Goal: Task Accomplishment & Management: Use online tool/utility

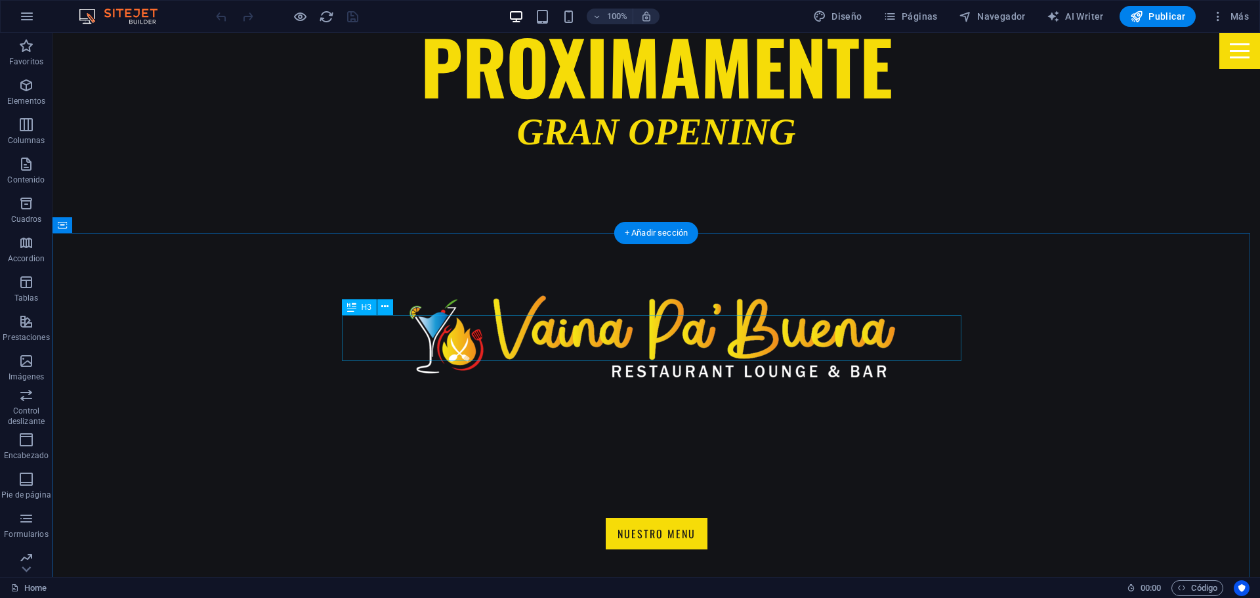
scroll to position [722, 0]
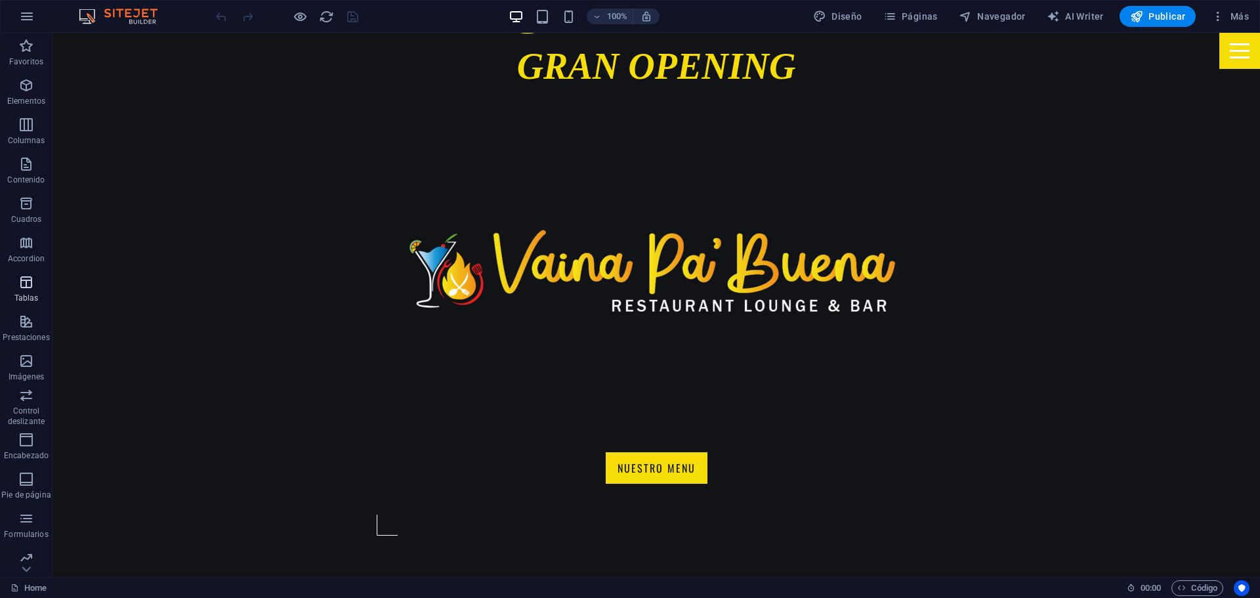
click at [30, 282] on icon "button" at bounding box center [26, 282] width 16 height 16
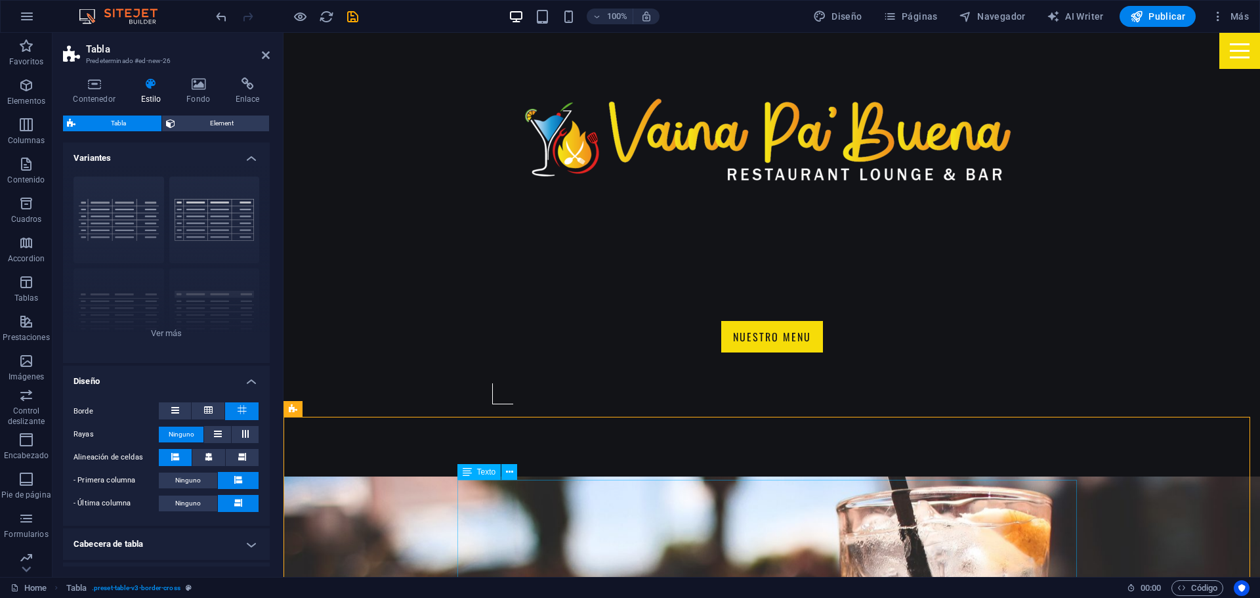
scroll to position [919, 0]
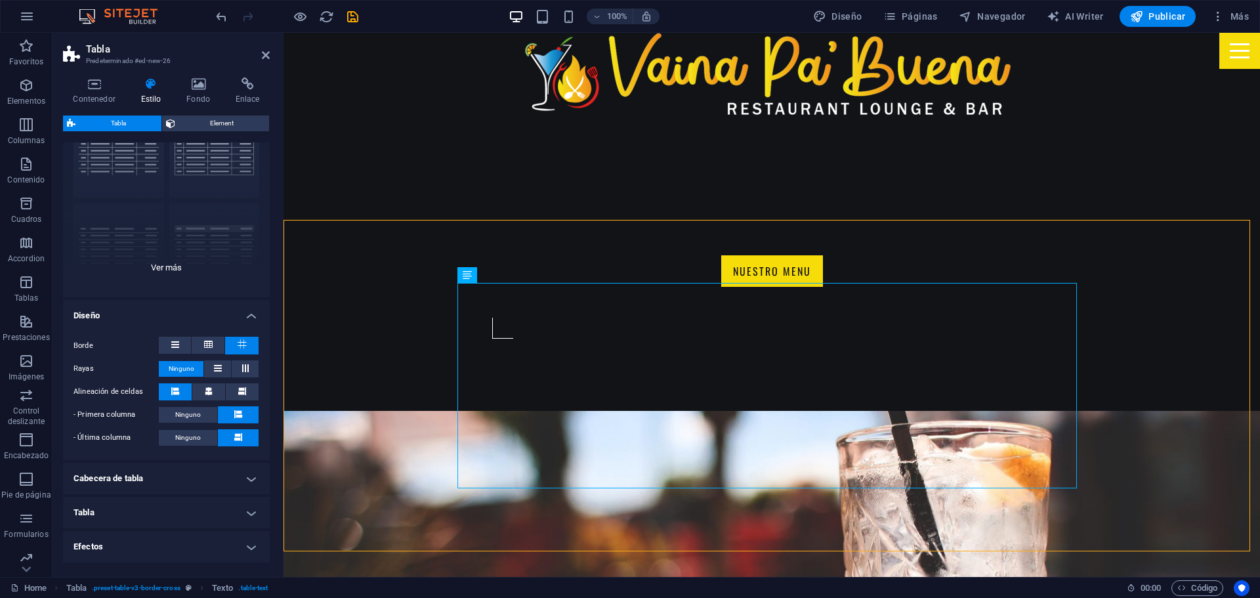
scroll to position [0, 0]
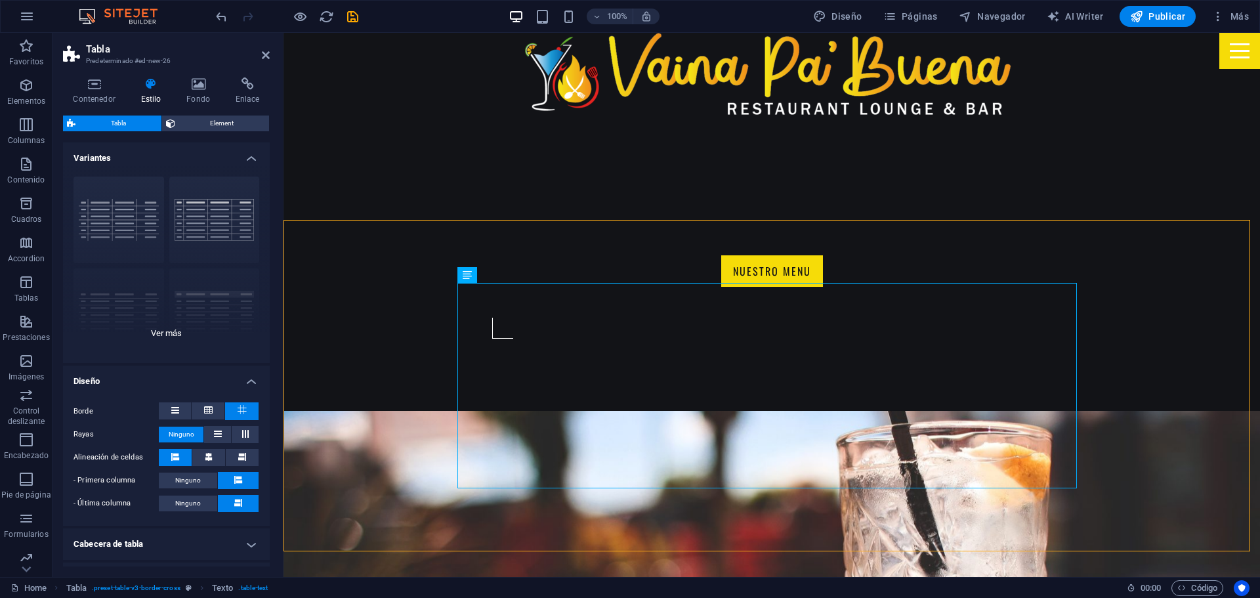
click at [159, 335] on div "cuadrícula con bordes Predeterminado con cabecera seccionado horizo... secciona…" at bounding box center [166, 264] width 207 height 197
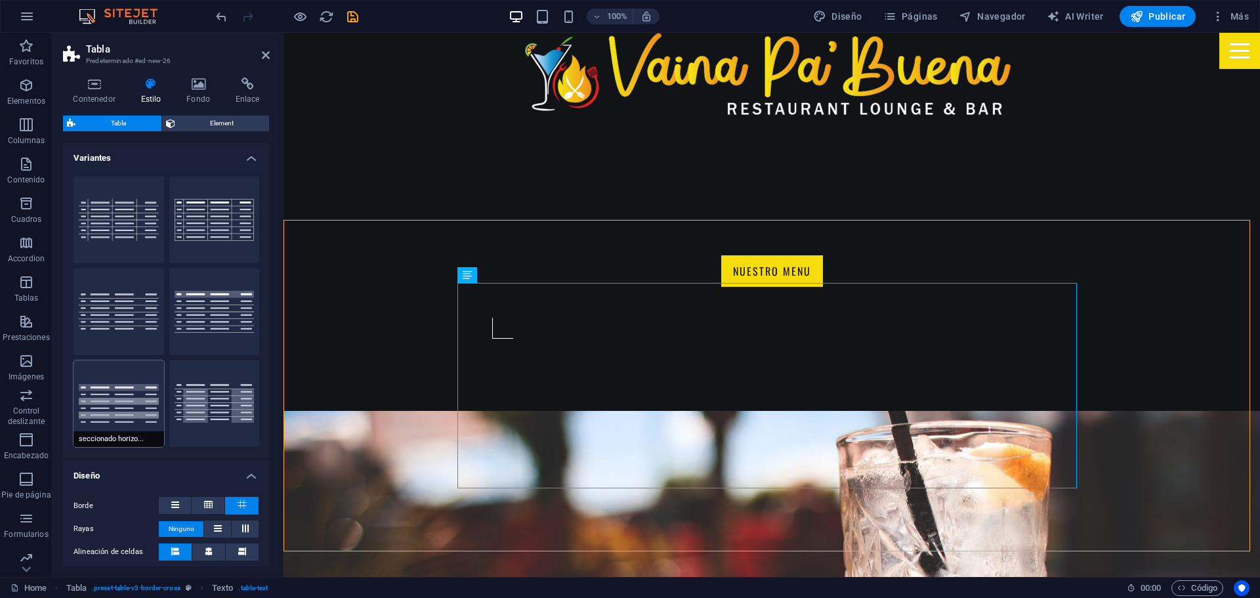
click at [127, 390] on button "seccionado horizo..." at bounding box center [119, 403] width 91 height 87
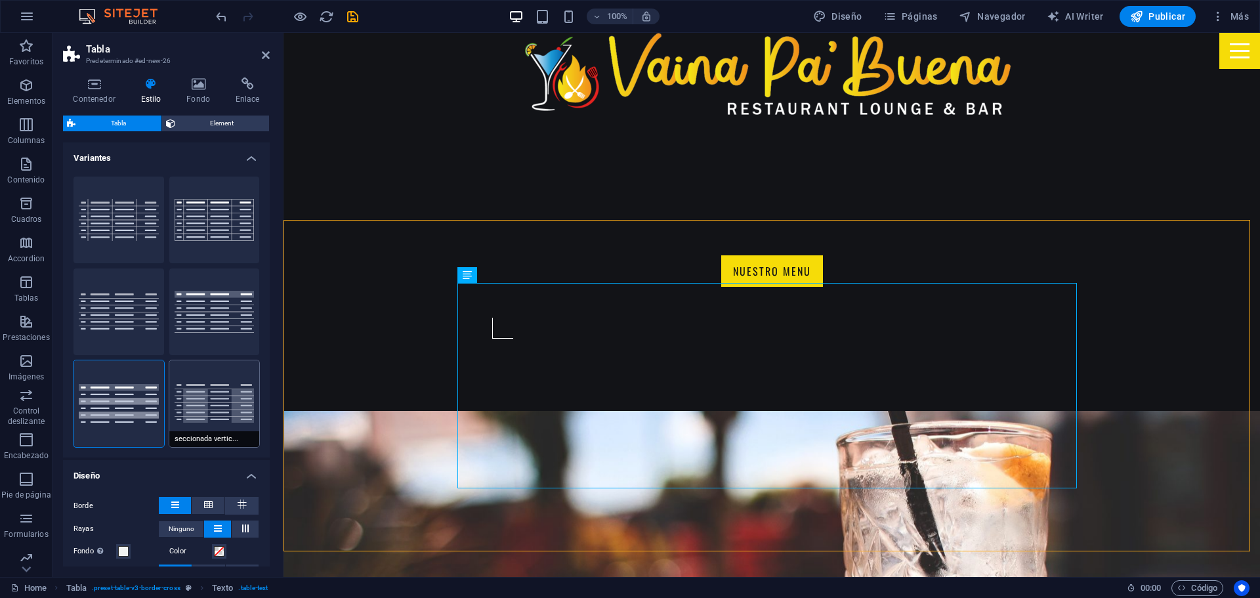
click at [229, 397] on button "seccionada vertic..." at bounding box center [214, 403] width 91 height 87
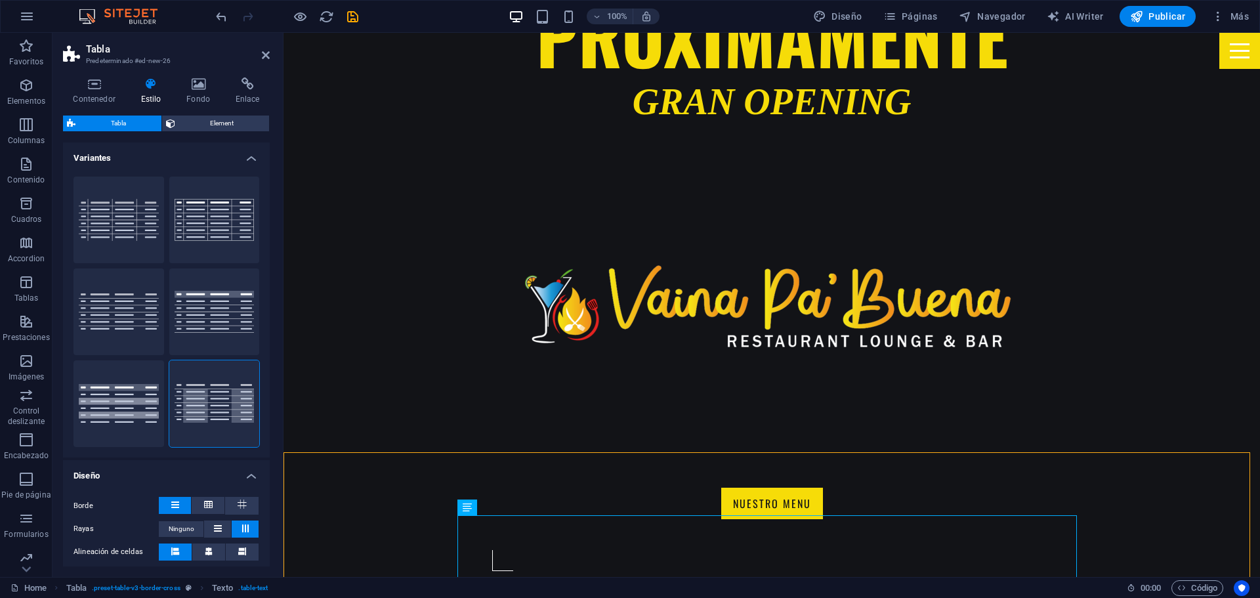
scroll to position [949, 0]
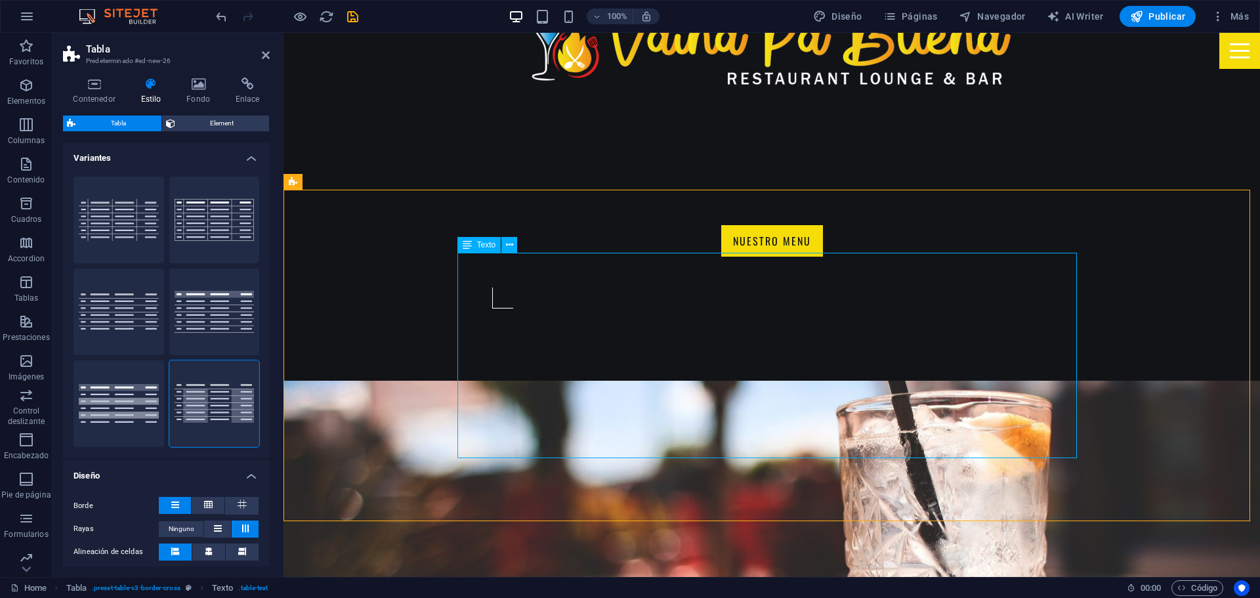
click at [233, 218] on button "con bordes" at bounding box center [214, 220] width 91 height 87
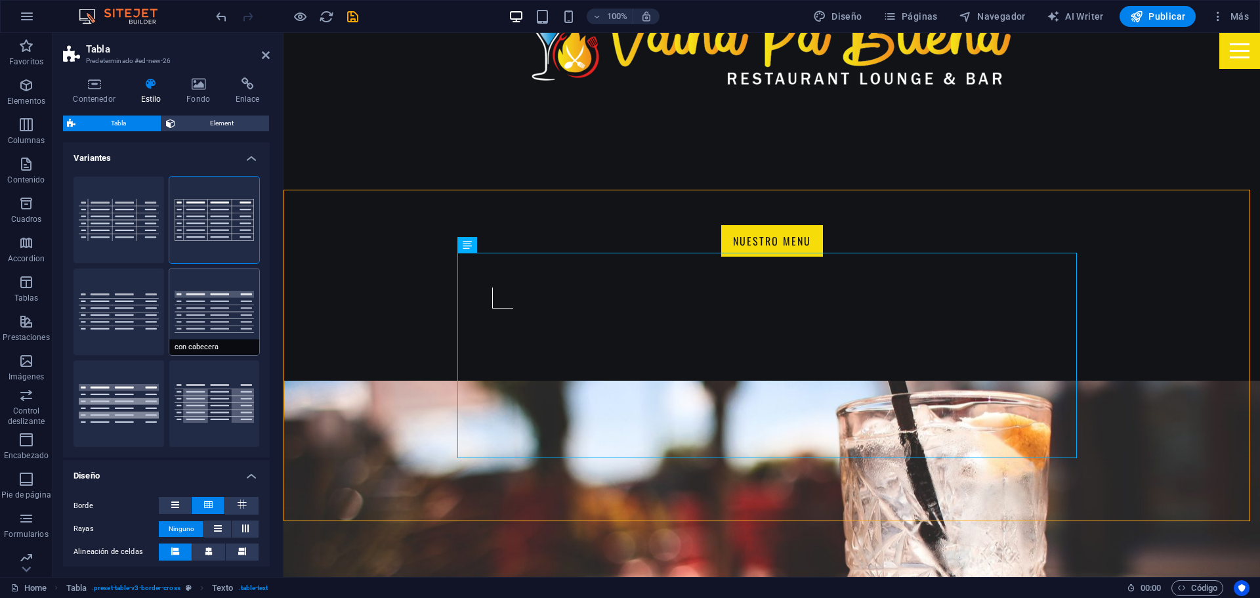
click at [213, 282] on button "con cabecera" at bounding box center [214, 311] width 91 height 87
click at [201, 393] on button "seccionada vertic..." at bounding box center [214, 403] width 91 height 87
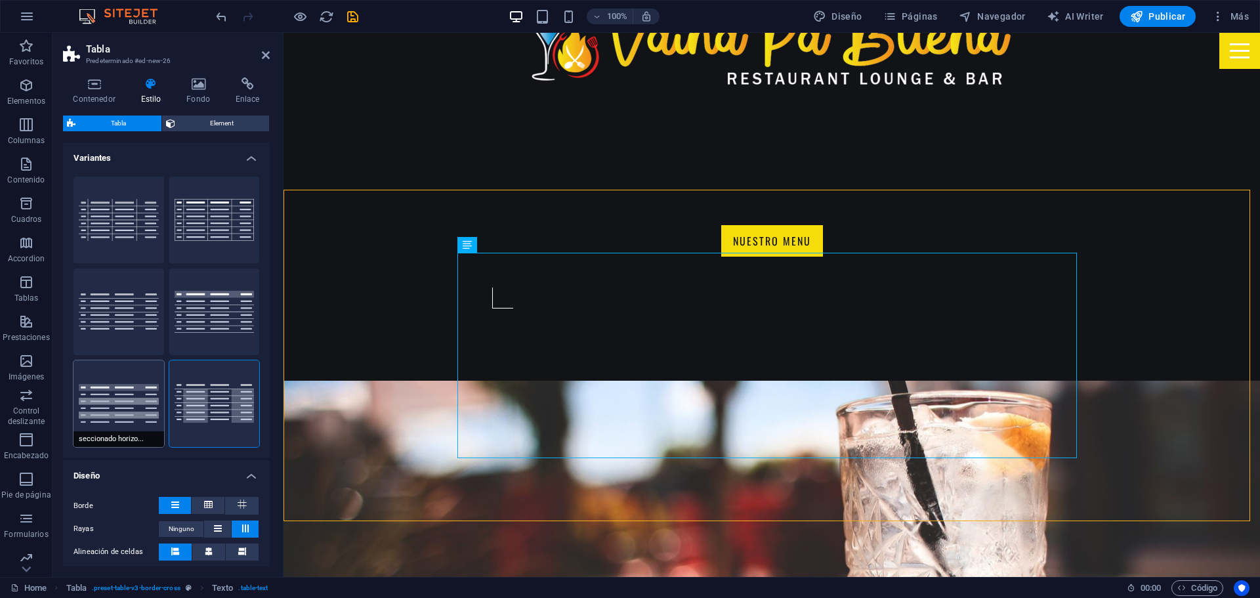
click at [123, 383] on button "seccionado horizo..." at bounding box center [119, 403] width 91 height 87
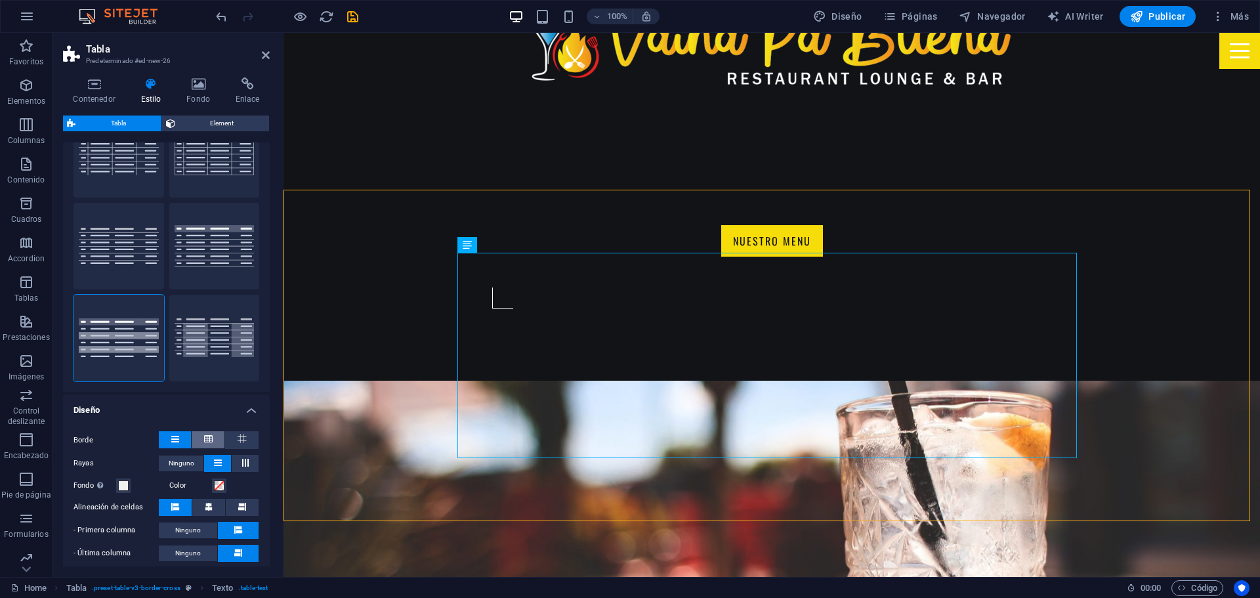
click at [205, 434] on icon at bounding box center [208, 439] width 9 height 16
click at [177, 431] on icon at bounding box center [175, 439] width 8 height 16
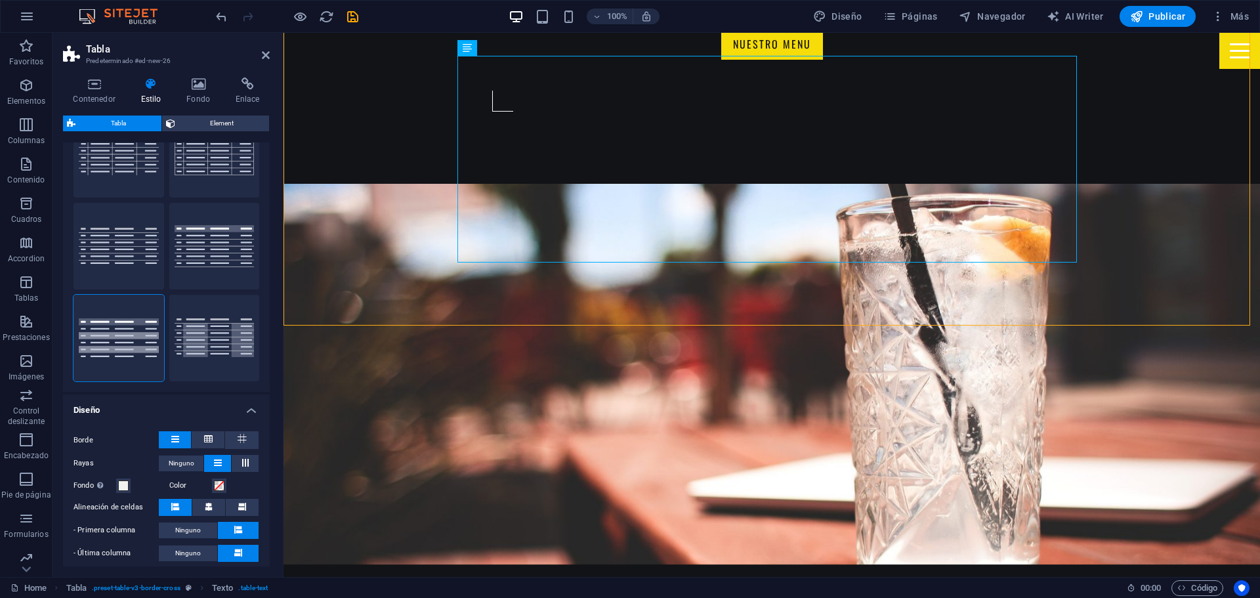
scroll to position [949, 0]
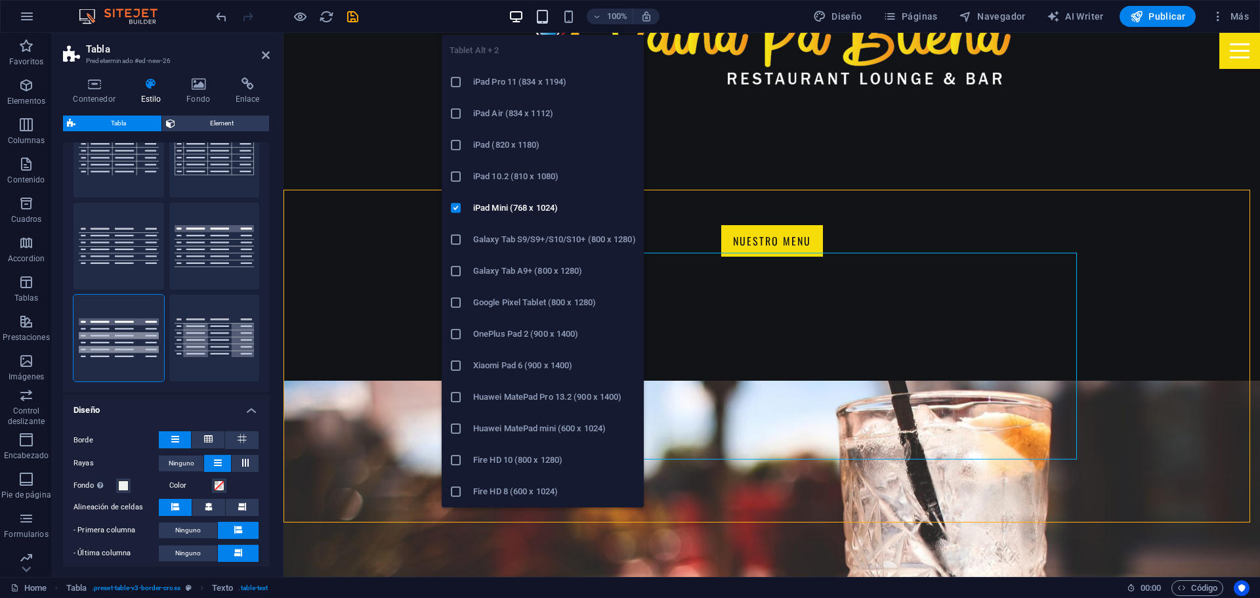
click at [542, 15] on icon "button" at bounding box center [542, 16] width 15 height 15
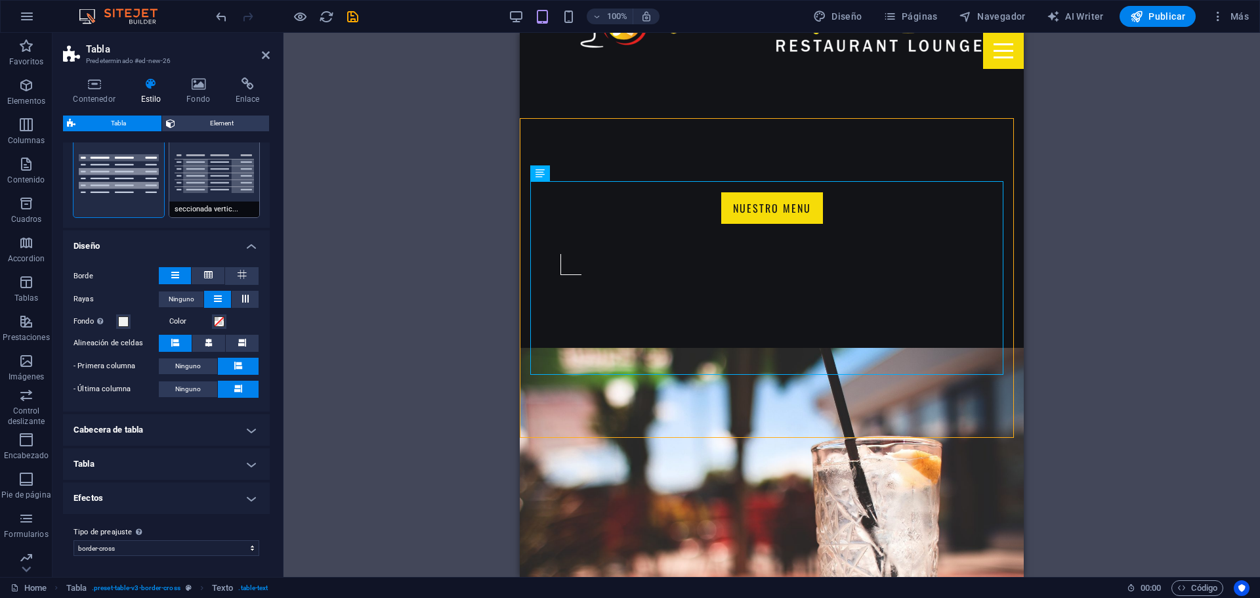
scroll to position [0, 0]
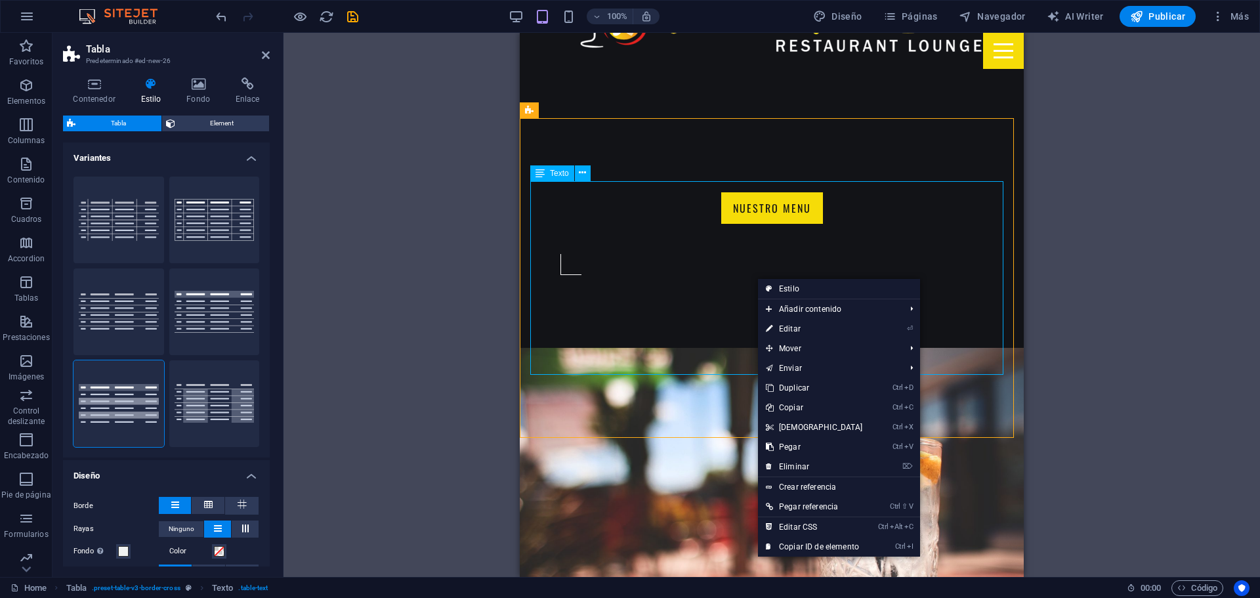
scroll to position [1015, 0]
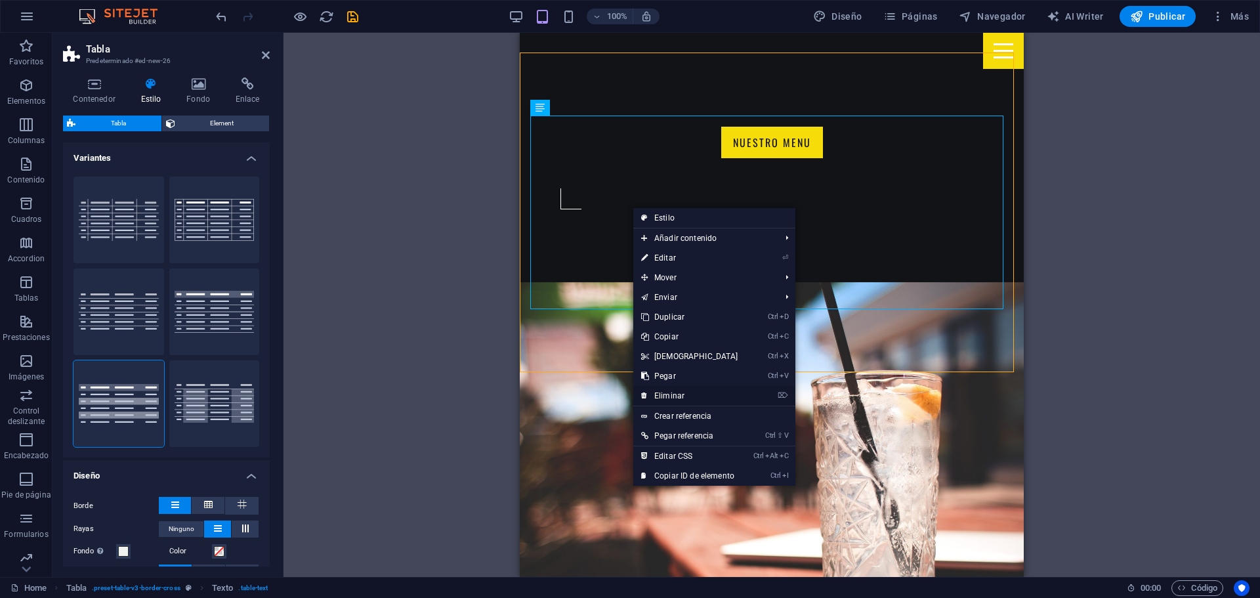
click at [691, 394] on link "⌦ Eliminar" at bounding box center [689, 396] width 113 height 20
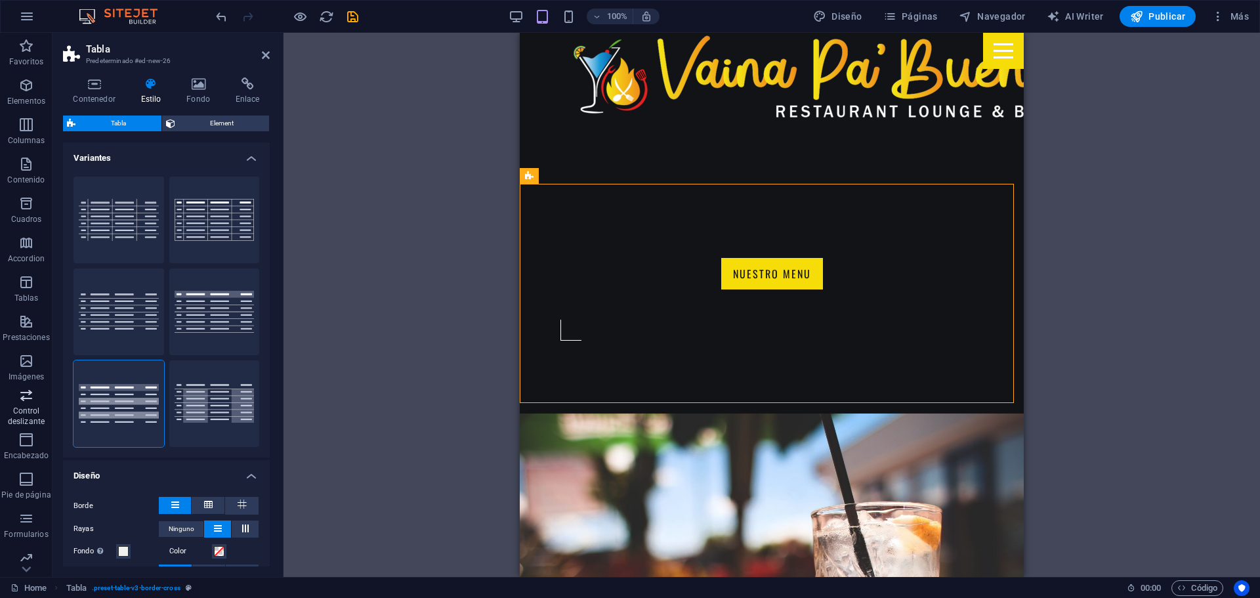
scroll to position [47, 0]
click at [229, 121] on span "Element" at bounding box center [222, 124] width 87 height 16
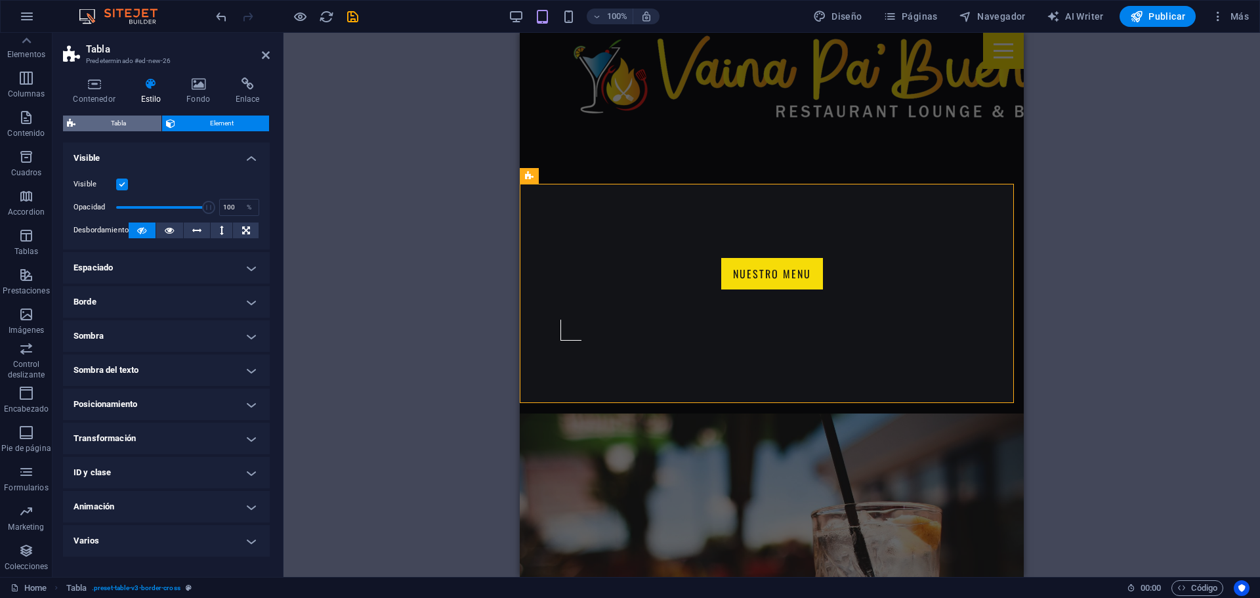
click at [93, 125] on span "Tabla" at bounding box center [118, 124] width 78 height 16
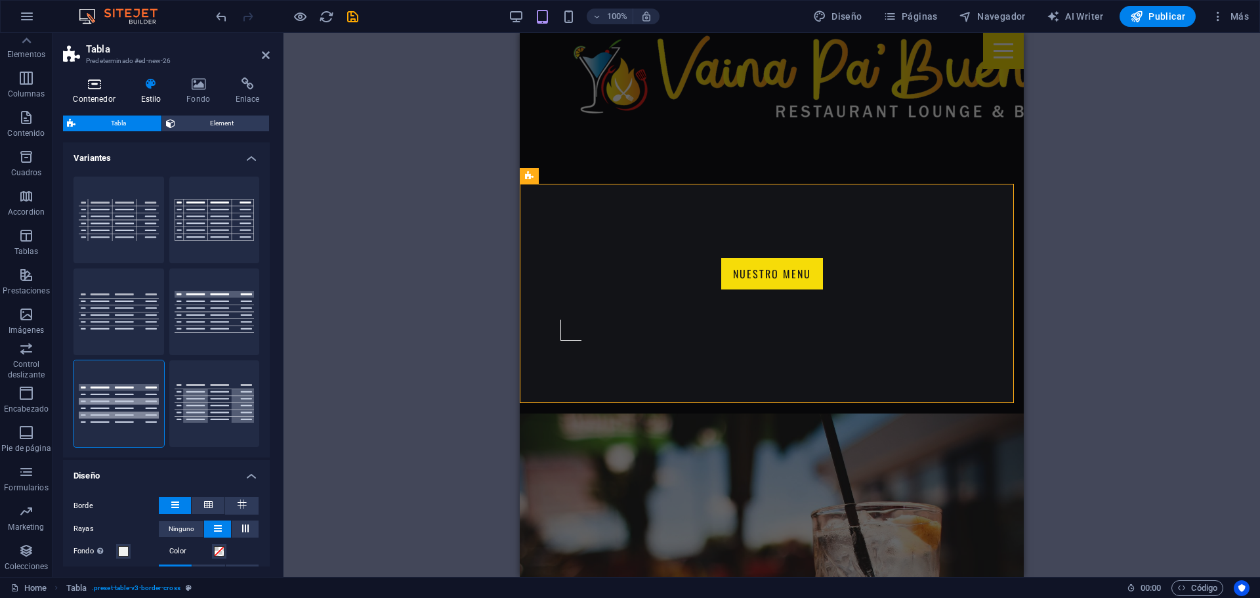
click at [91, 97] on h4 "Contenedor" at bounding box center [97, 91] width 68 height 28
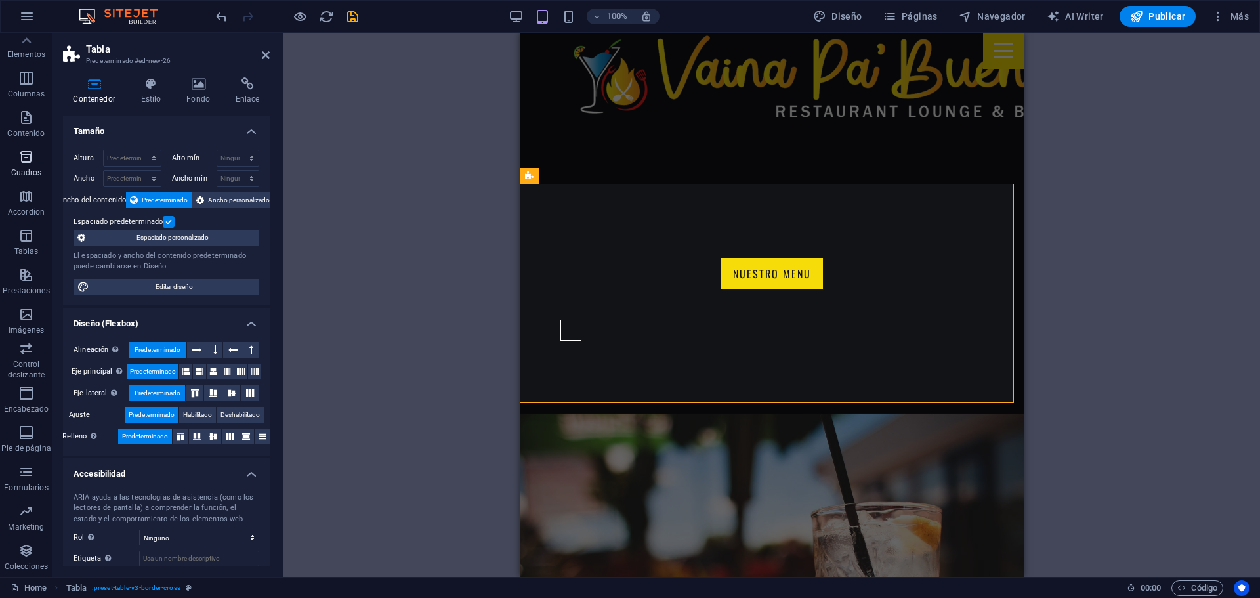
click at [26, 175] on p "Cuadros" at bounding box center [26, 172] width 31 height 11
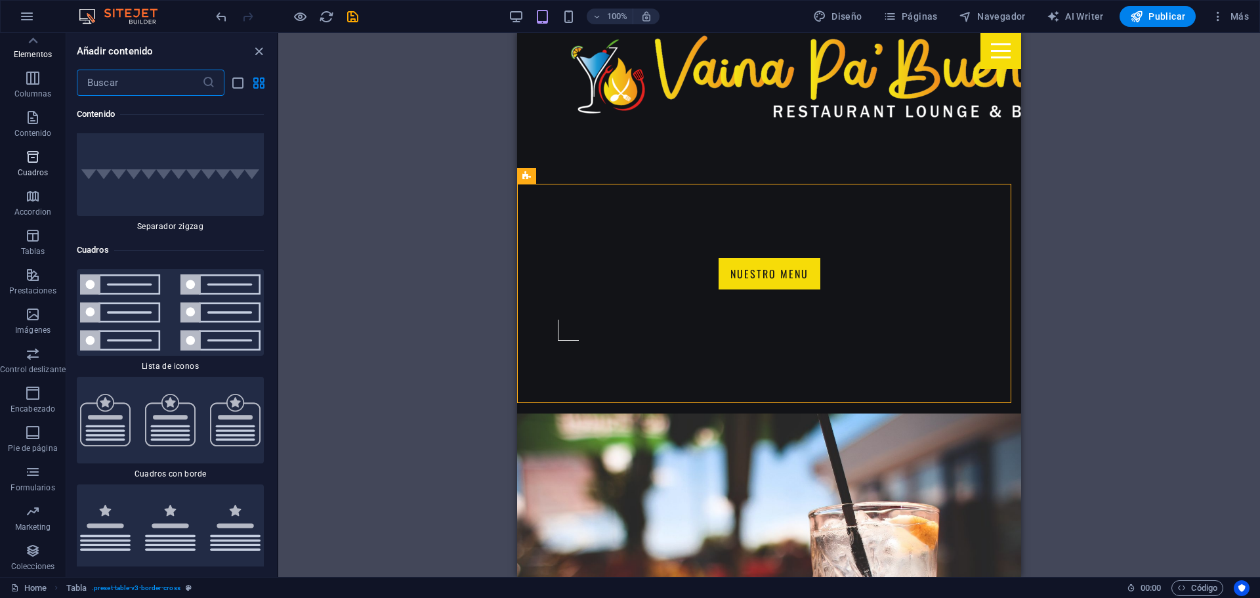
scroll to position [7045, 0]
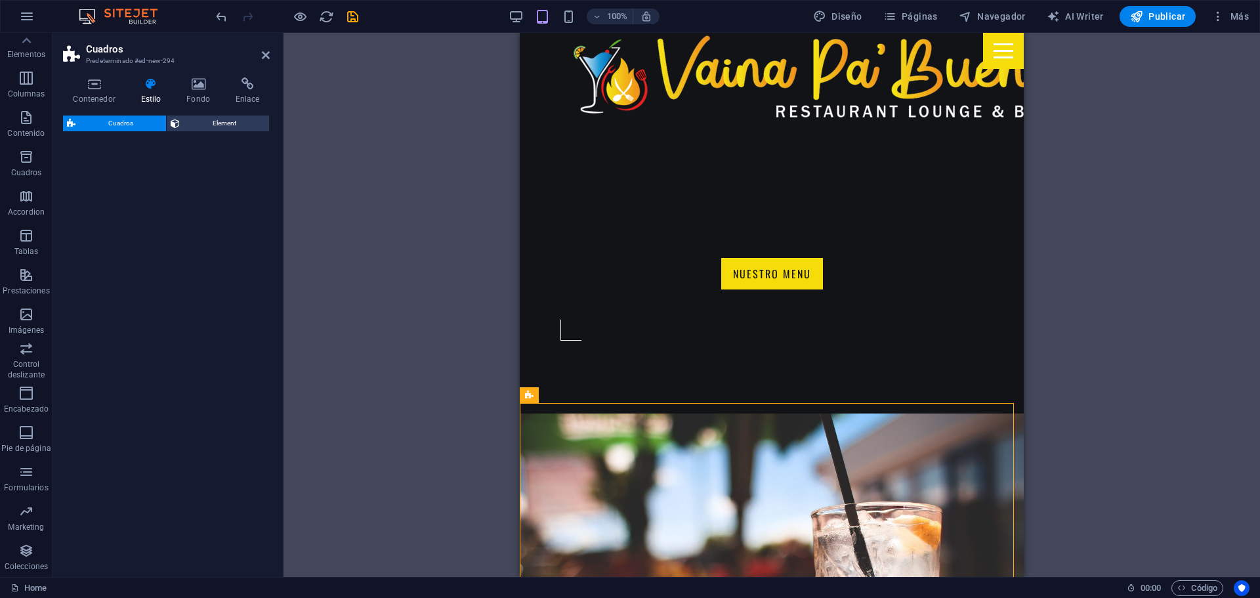
select select "rem"
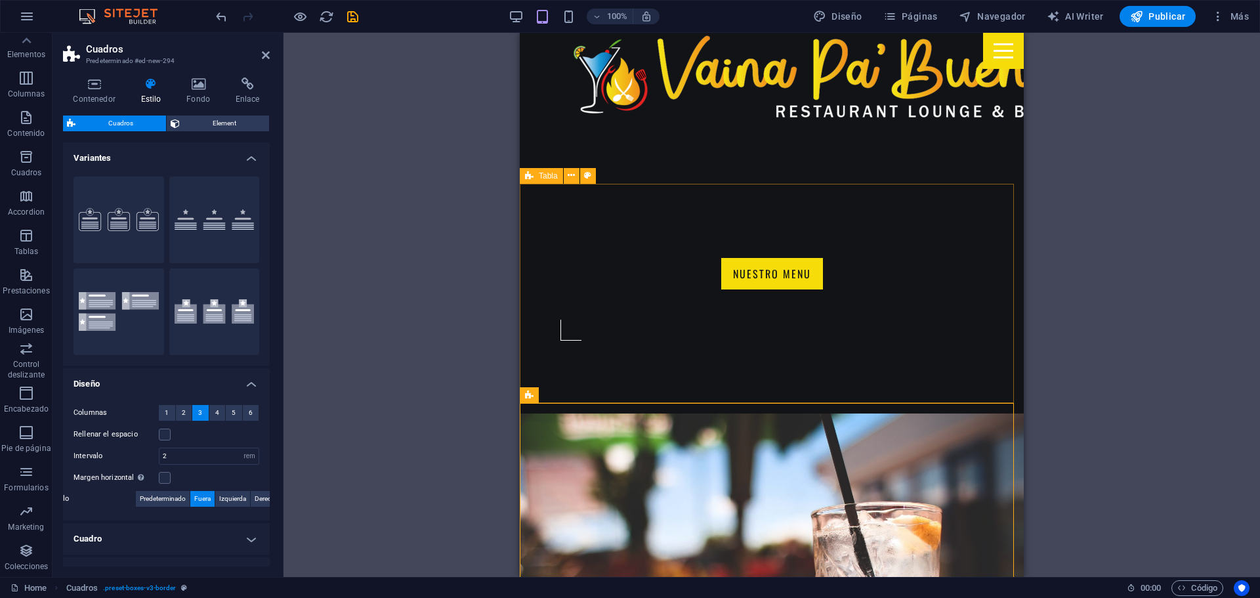
scroll to position [1015, 0]
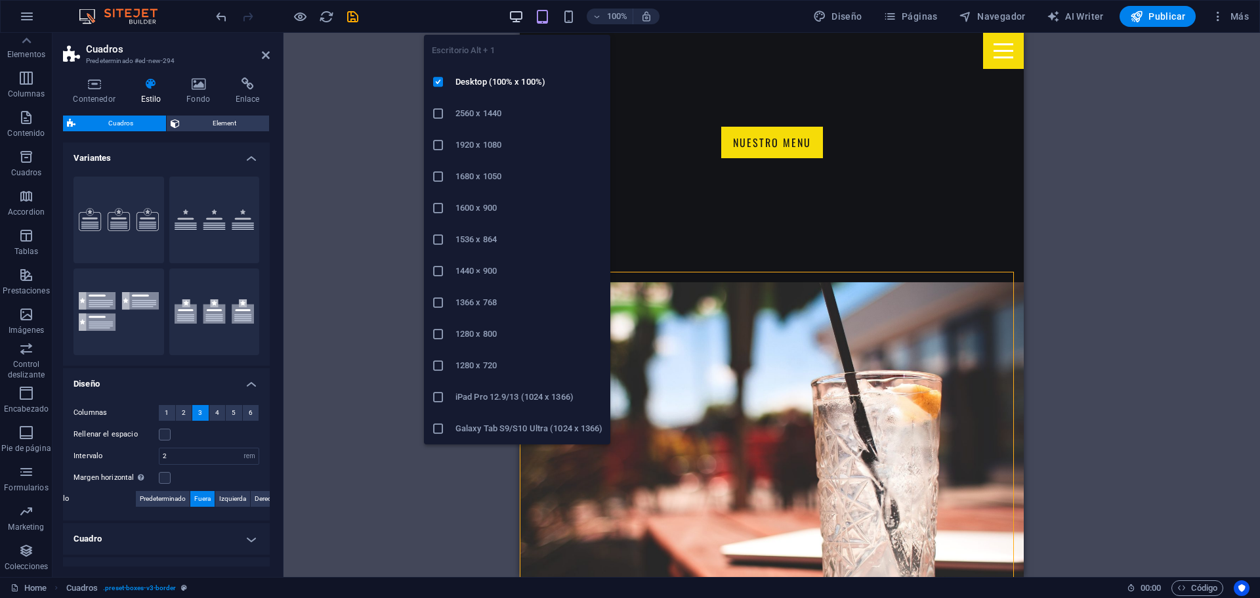
click at [518, 15] on icon "button" at bounding box center [516, 16] width 15 height 15
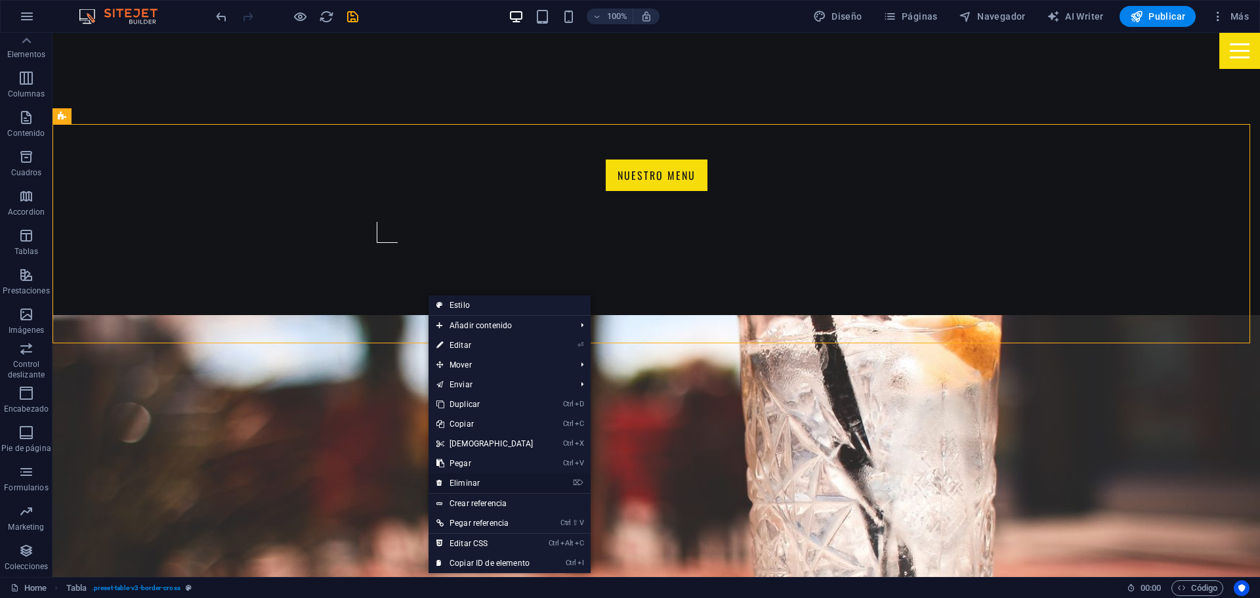
click at [478, 481] on link "⌦ Eliminar" at bounding box center [485, 483] width 113 height 20
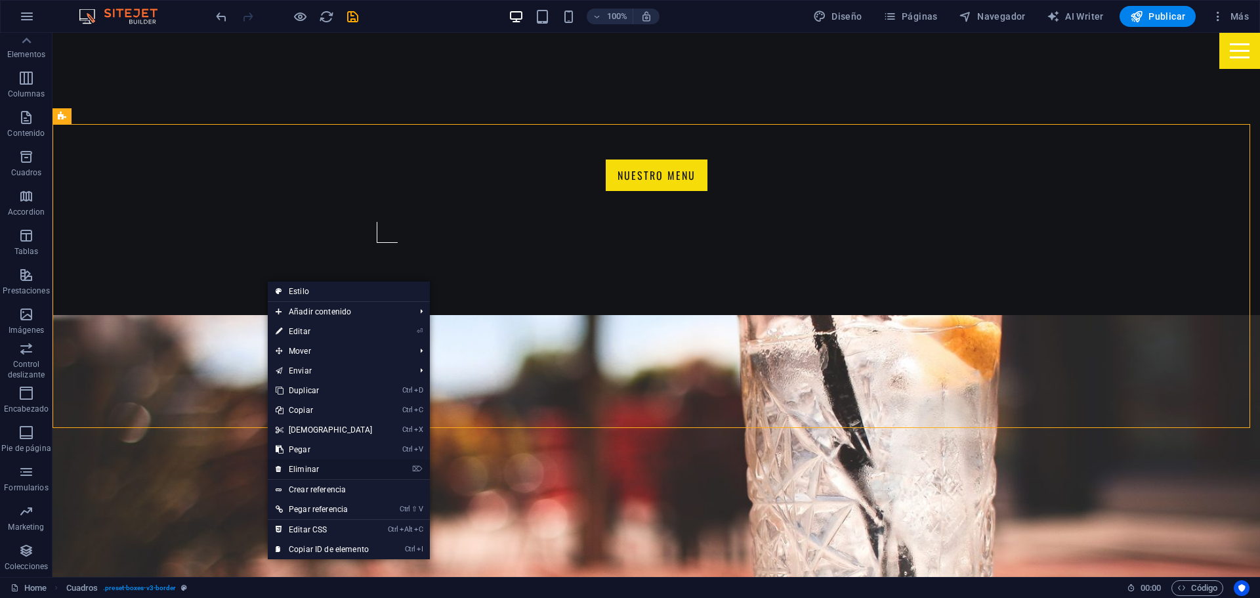
click at [310, 470] on link "⌦ Eliminar" at bounding box center [324, 469] width 113 height 20
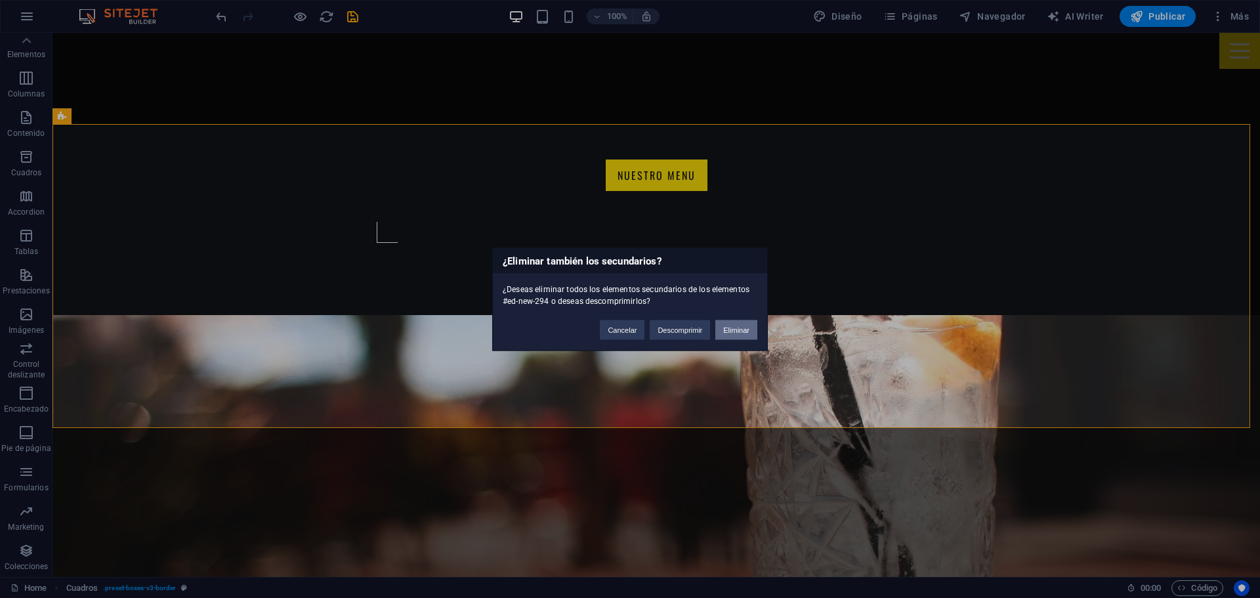
drag, startPoint x: 725, startPoint y: 331, endPoint x: 664, endPoint y: 298, distance: 69.9
click at [725, 331] on button "Eliminar" at bounding box center [736, 330] width 42 height 20
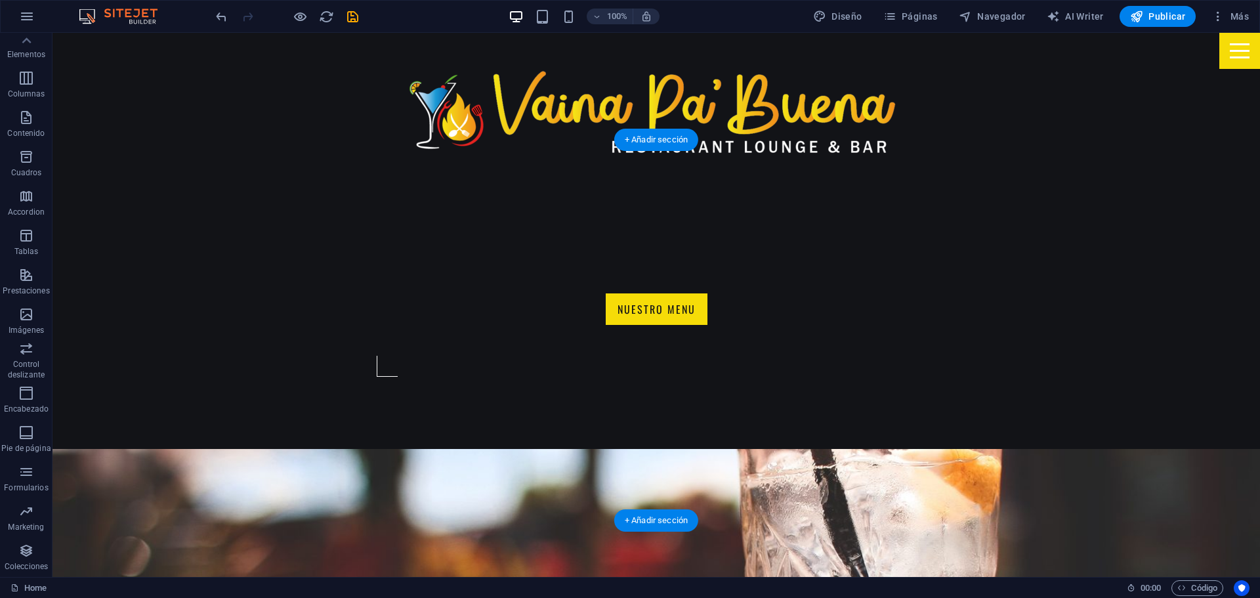
scroll to position [946, 0]
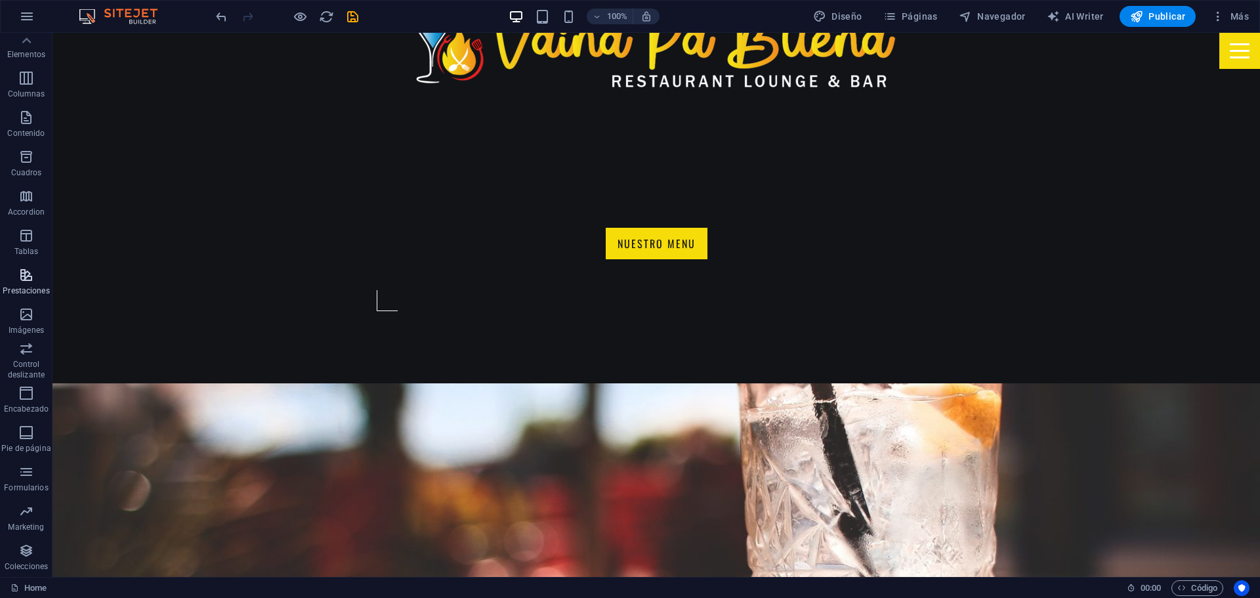
click at [37, 269] on span "Prestaciones" at bounding box center [26, 283] width 53 height 32
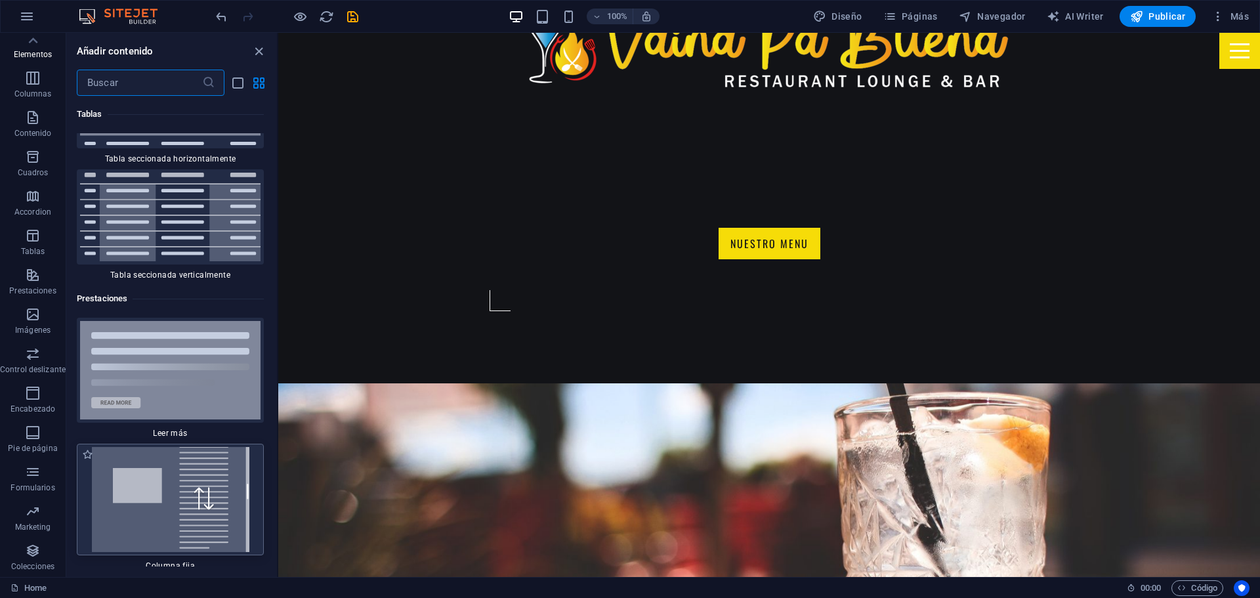
scroll to position [9902, 0]
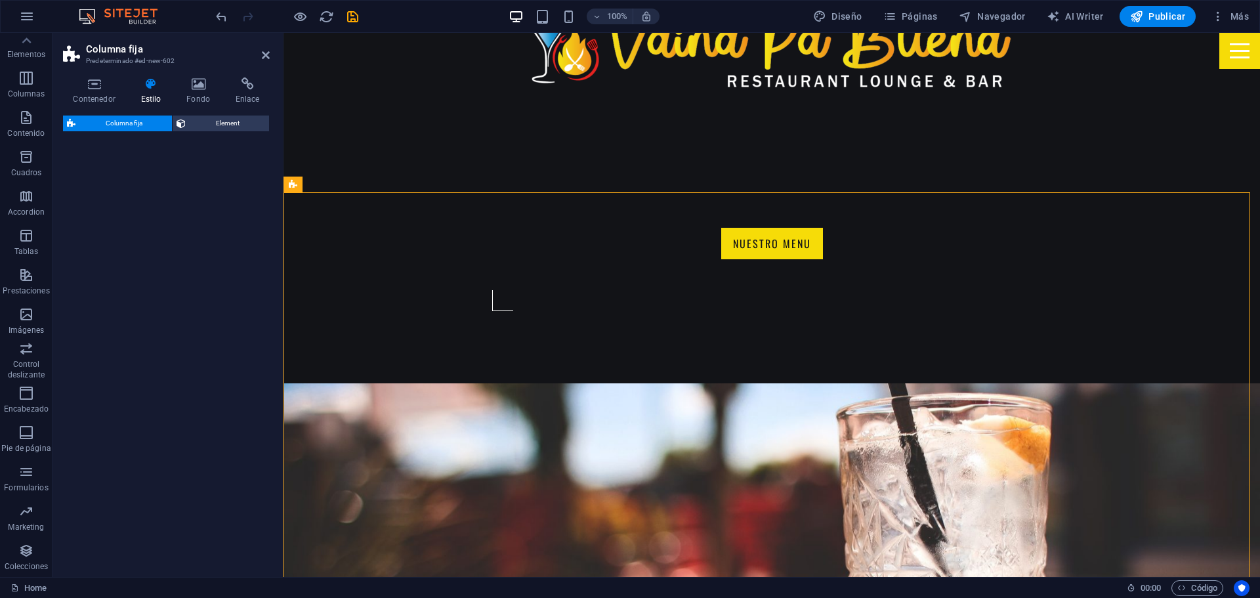
select select "%"
select select "rem"
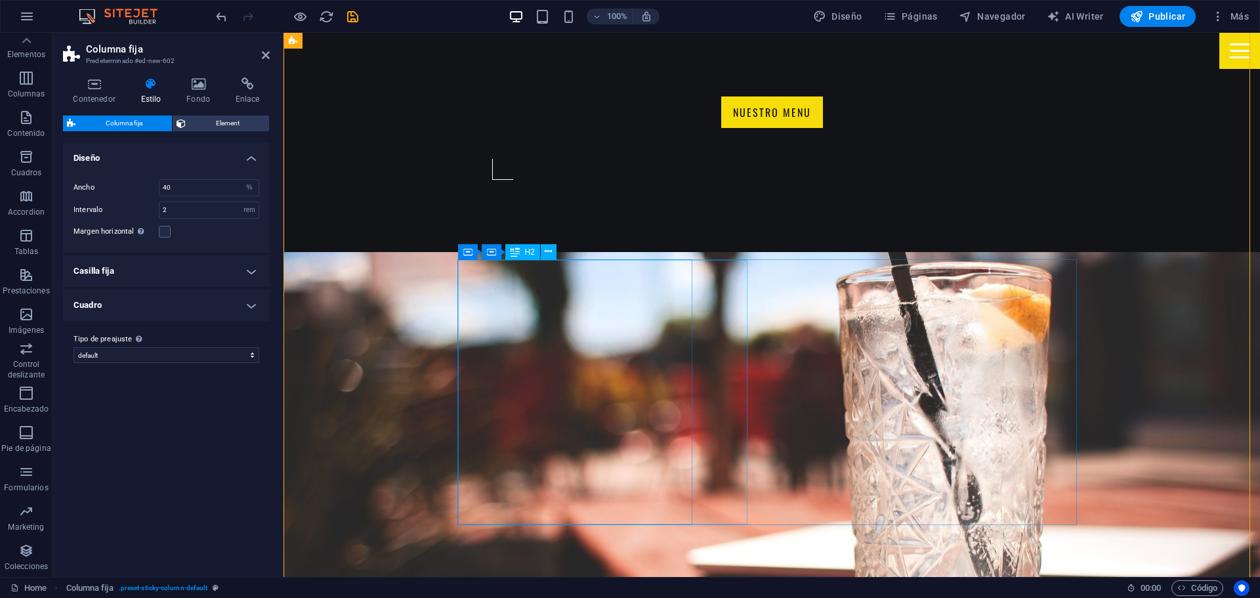
scroll to position [1012, 0]
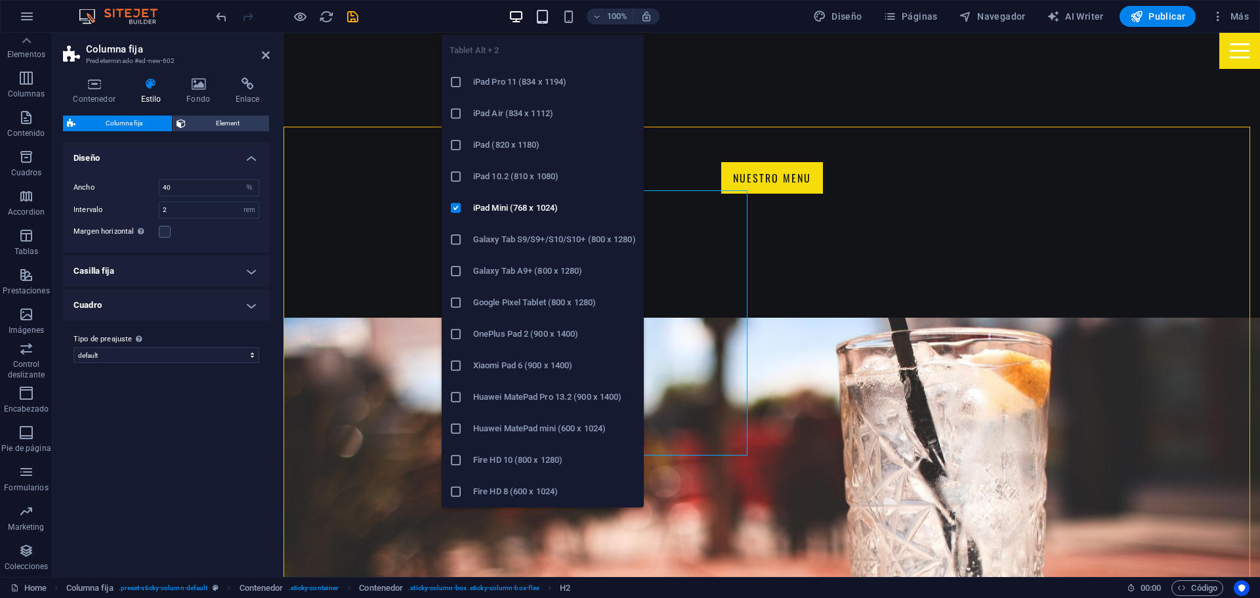
click at [538, 15] on icon "button" at bounding box center [542, 16] width 15 height 15
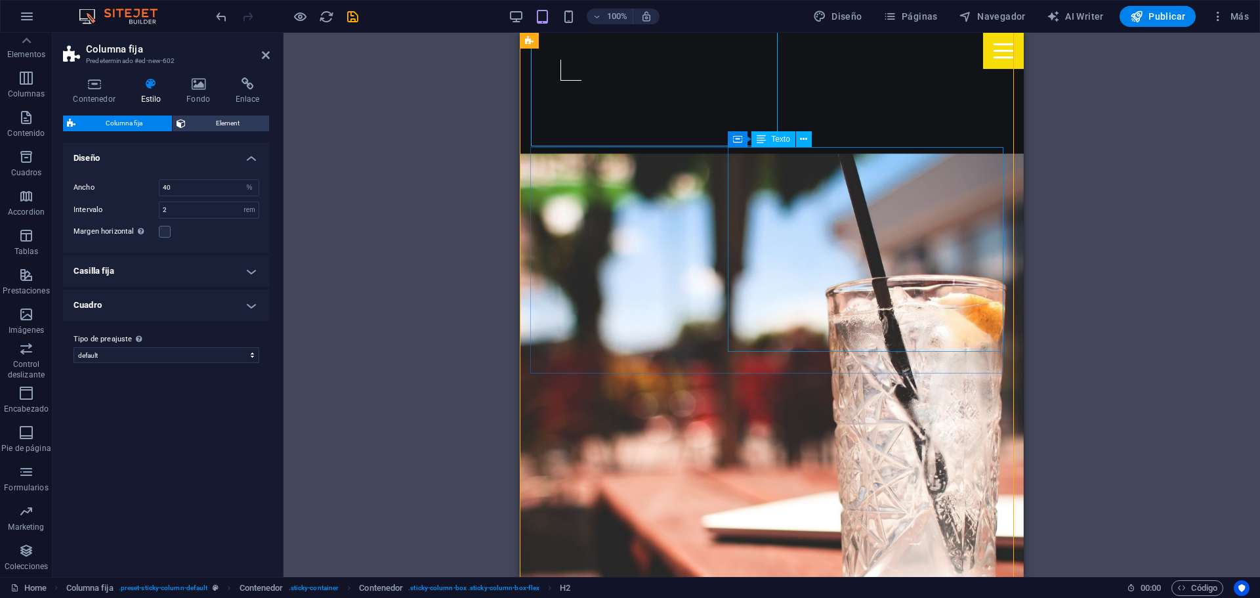
scroll to position [1275, 0]
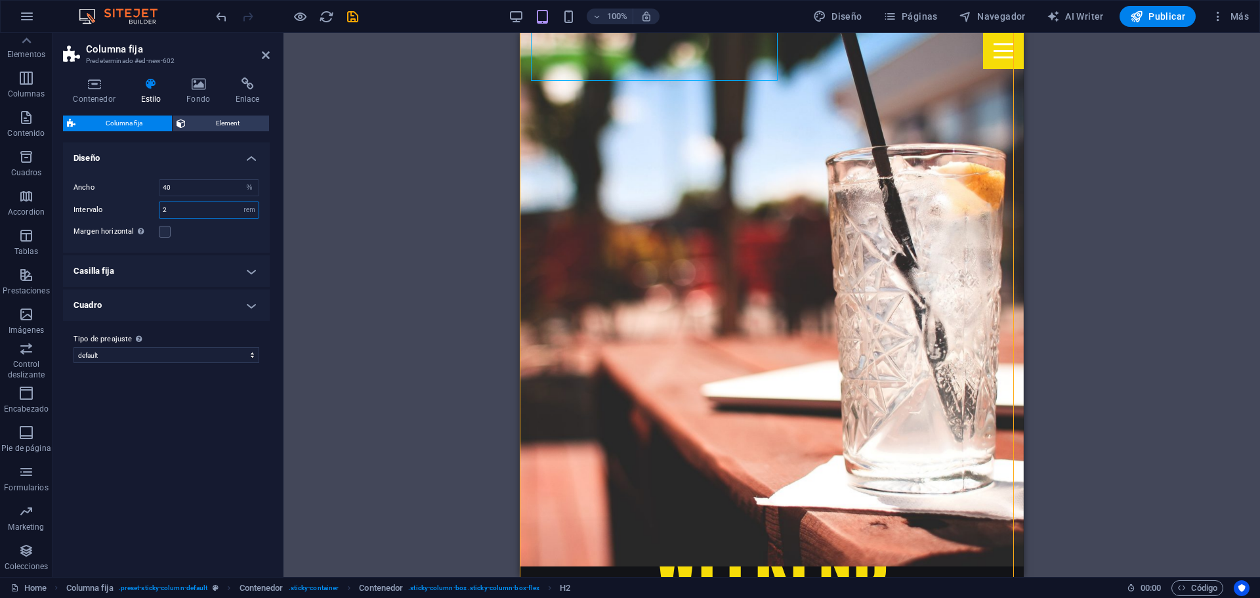
click at [217, 207] on input "2" at bounding box center [208, 210] width 99 height 16
click at [224, 121] on span "Element" at bounding box center [227, 124] width 75 height 16
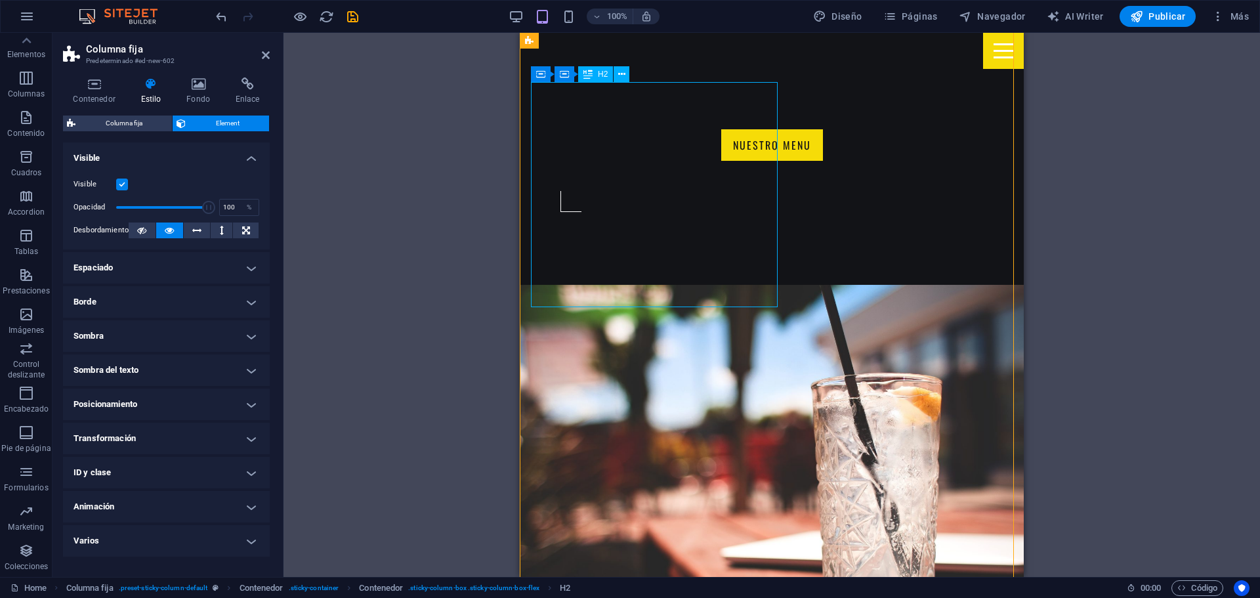
scroll to position [946, 0]
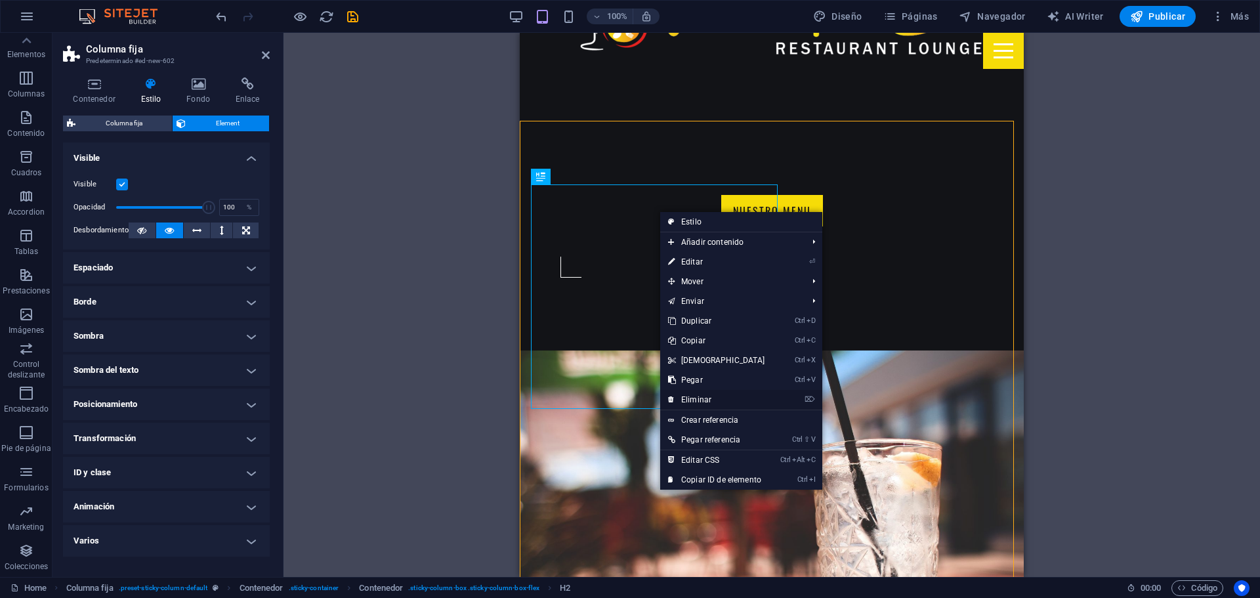
click at [723, 397] on link "⌦ Eliminar" at bounding box center [716, 400] width 113 height 20
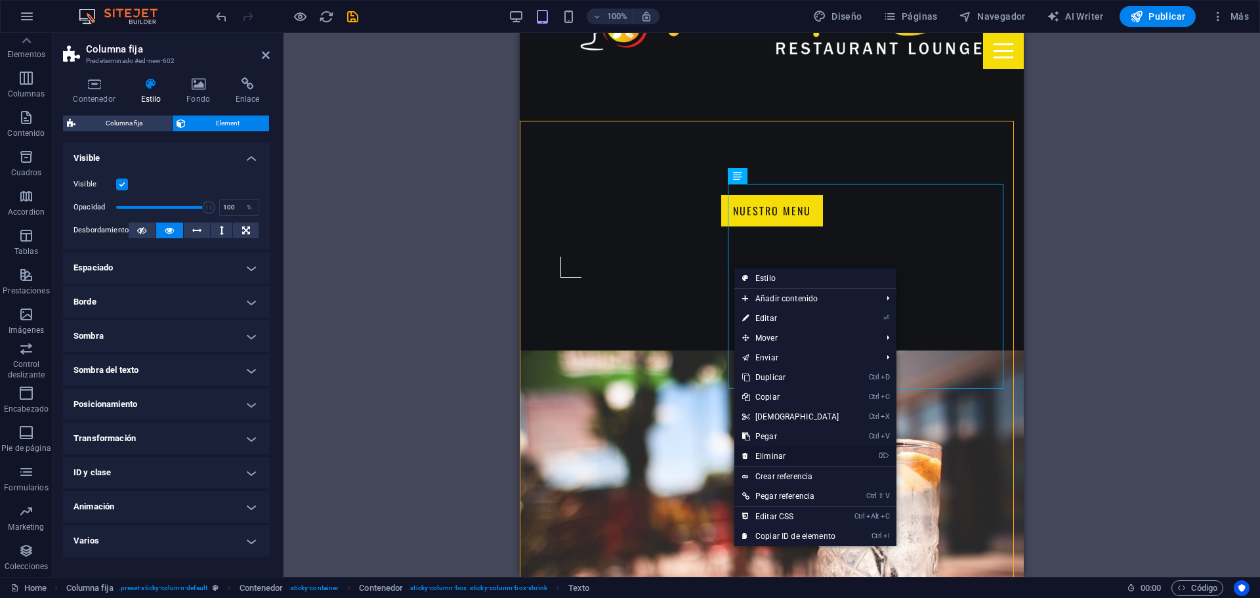
drag, startPoint x: 761, startPoint y: 451, endPoint x: 222, endPoint y: 402, distance: 541.1
click at [761, 451] on link "⌦ Eliminar" at bounding box center [790, 456] width 113 height 20
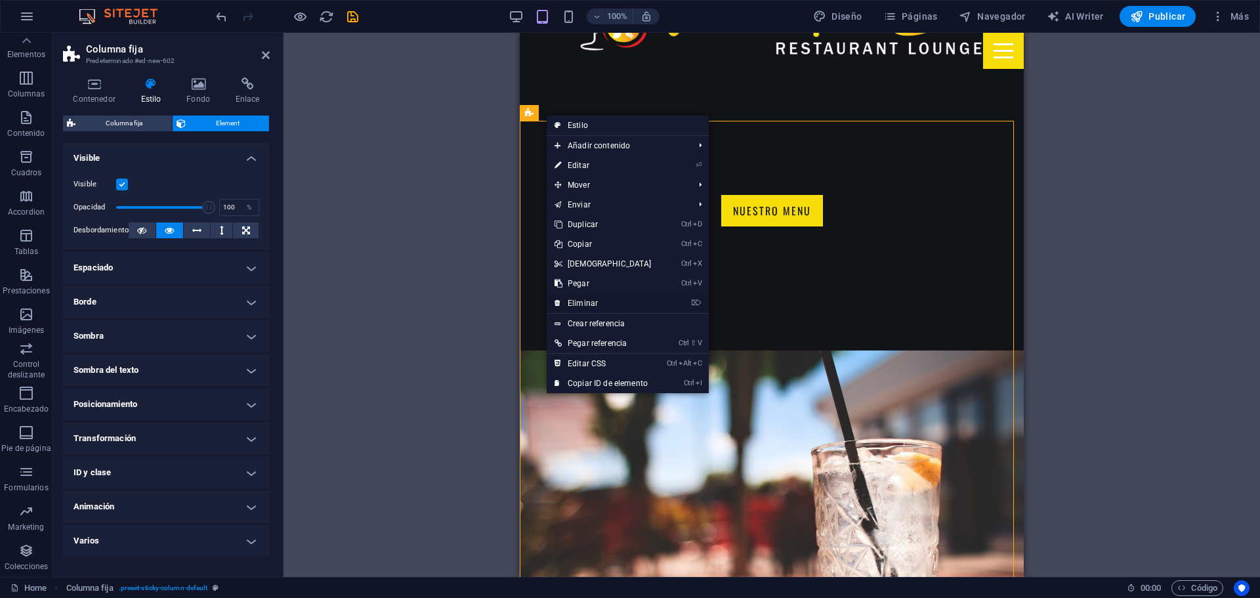
click at [591, 303] on link "⌦ Eliminar" at bounding box center [603, 303] width 113 height 20
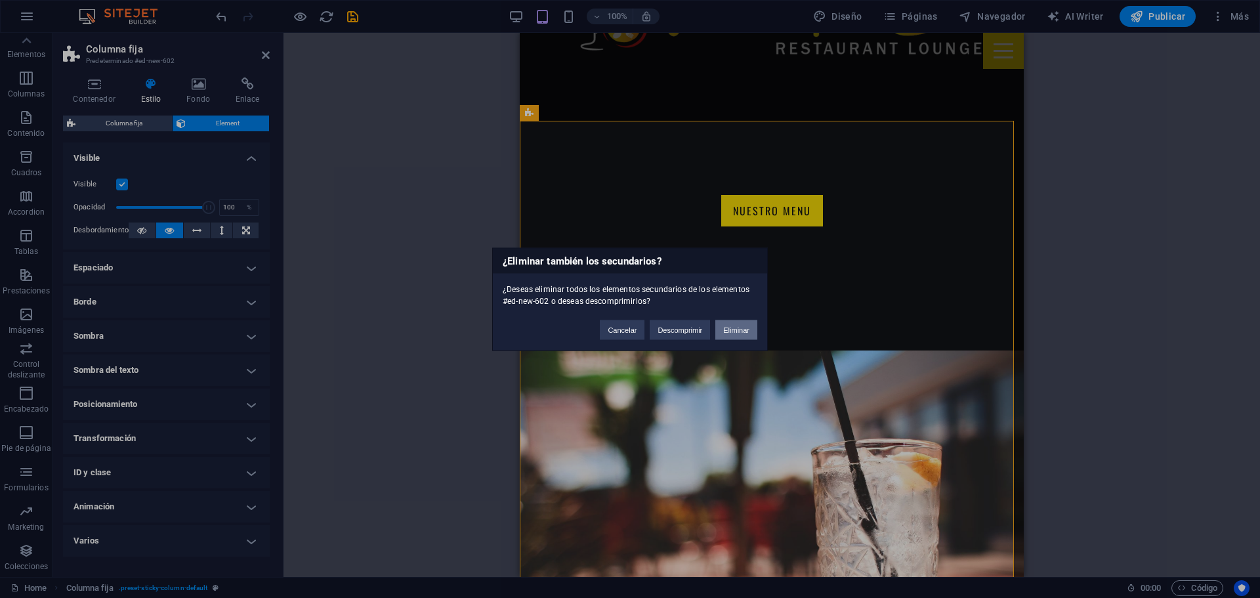
click at [727, 332] on button "Eliminar" at bounding box center [736, 330] width 42 height 20
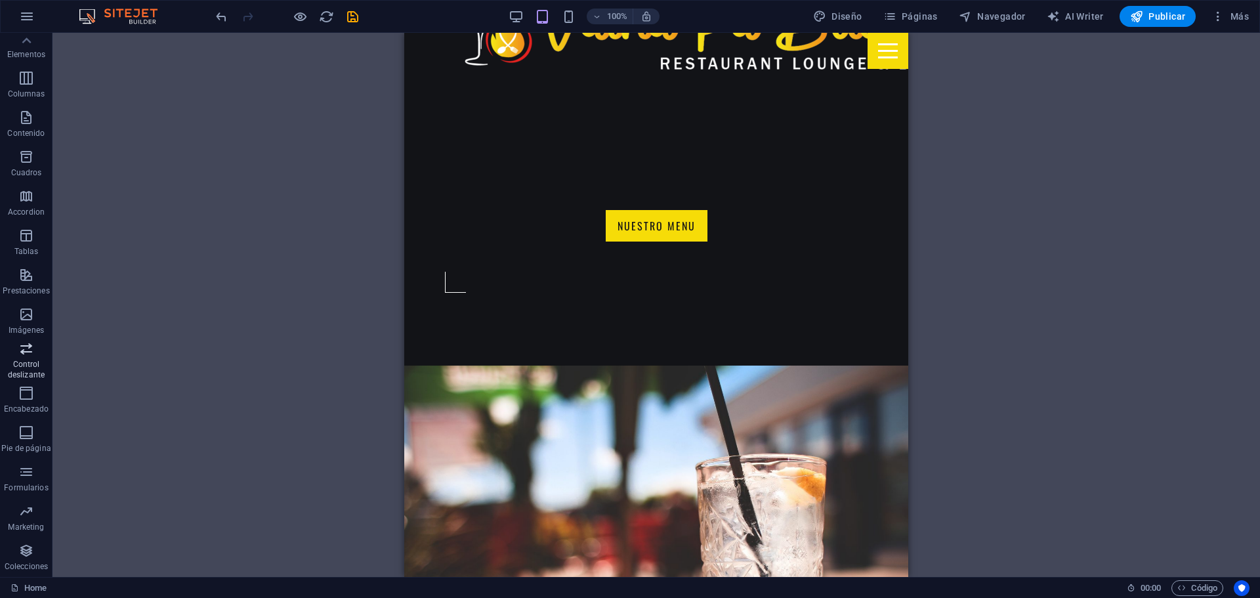
click at [36, 358] on span "Control deslizante" at bounding box center [26, 362] width 53 height 42
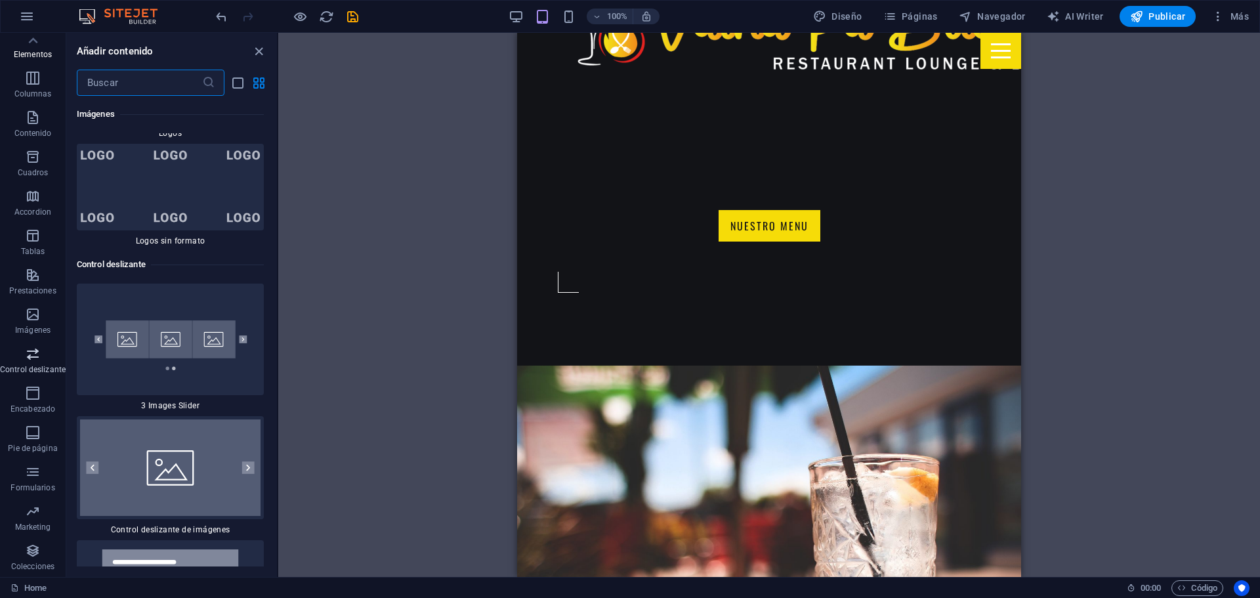
scroll to position [14766, 0]
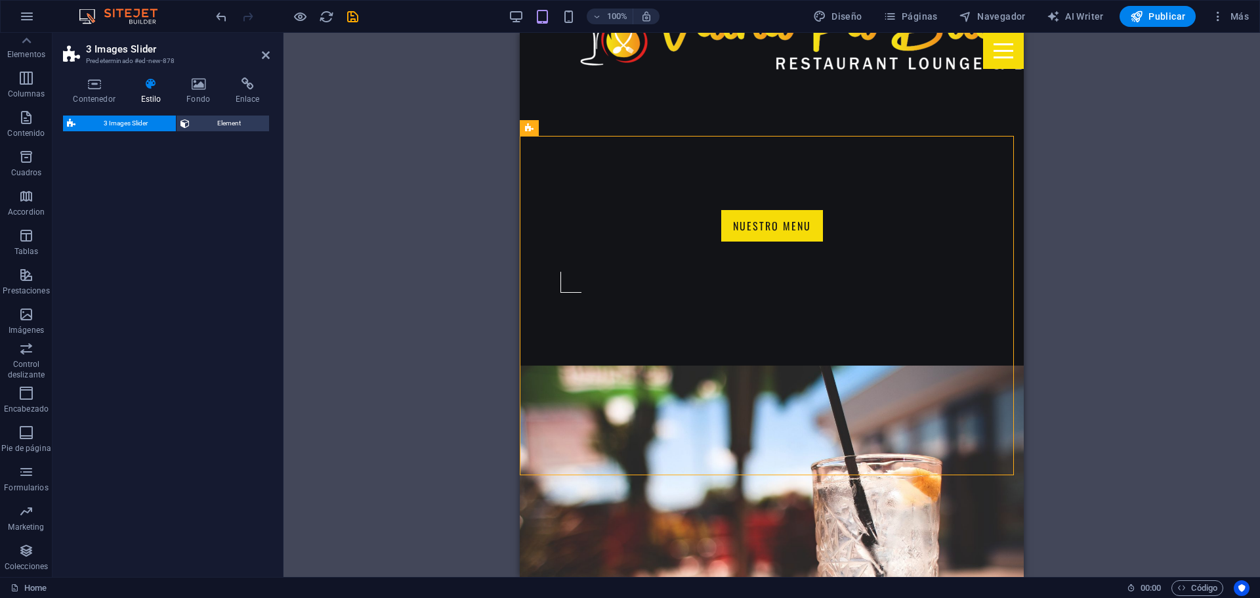
select select "rem"
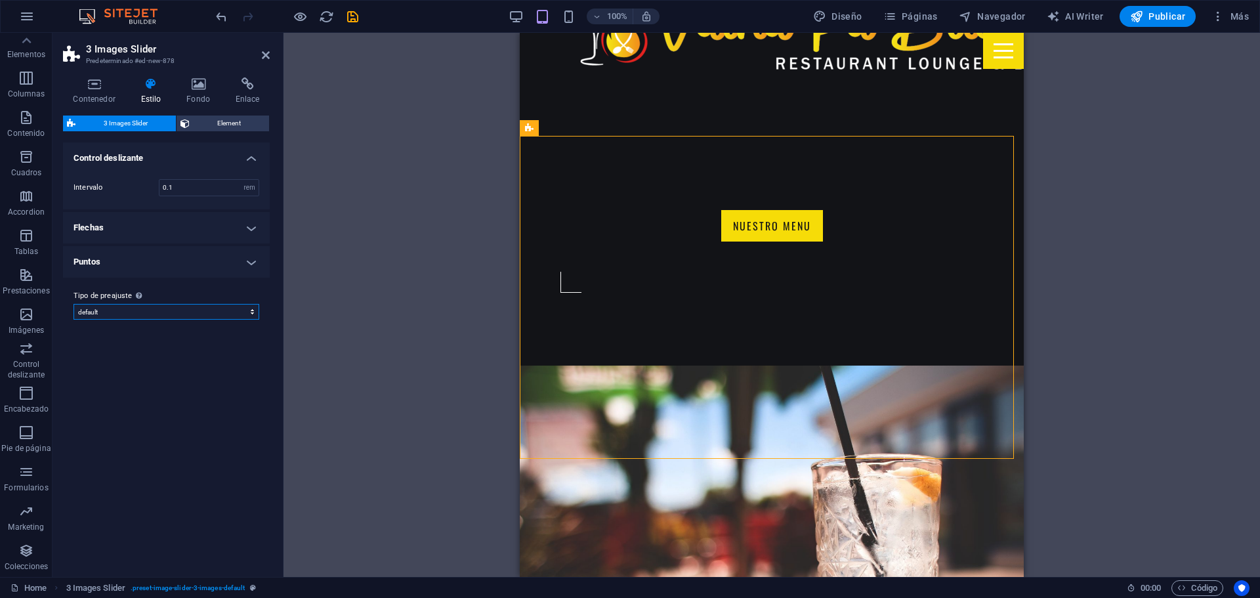
click at [140, 306] on select "default Añadir tipo de preajuste" at bounding box center [167, 312] width 186 height 16
click at [74, 304] on select "default Añadir tipo de preajuste" at bounding box center [167, 312] width 186 height 16
select select "preset-image-slider-3-images-default"
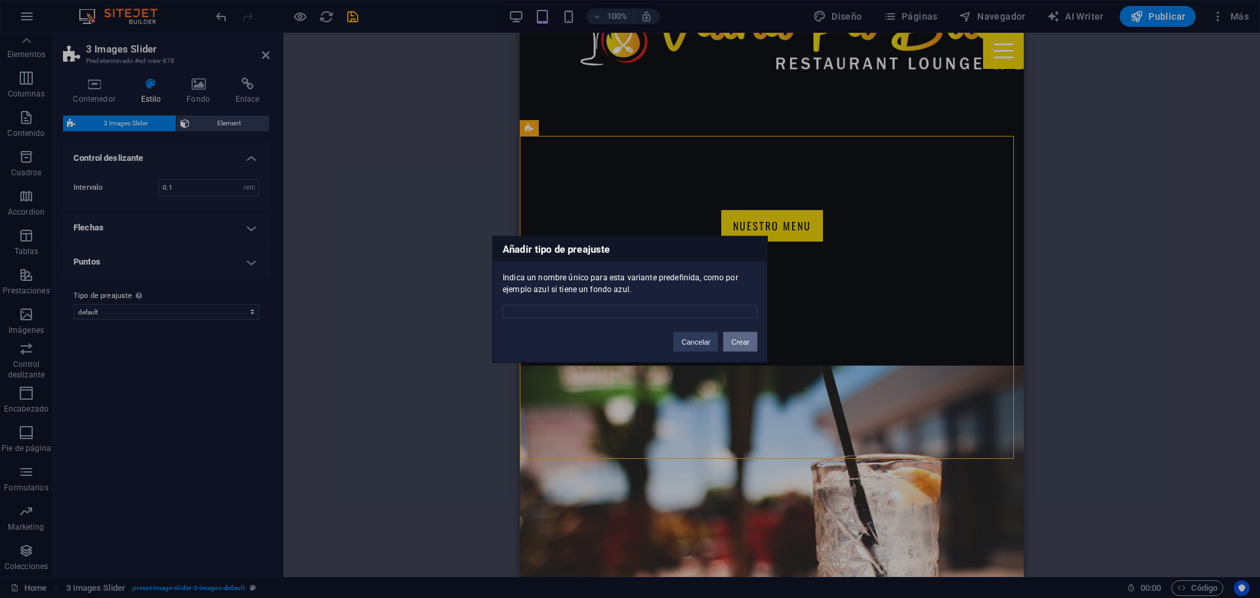
click at [744, 337] on button "Crear" at bounding box center [740, 341] width 34 height 20
drag, startPoint x: 713, startPoint y: 339, endPoint x: 191, endPoint y: 306, distance: 522.8
click at [713, 339] on button "Cancelar" at bounding box center [695, 341] width 45 height 20
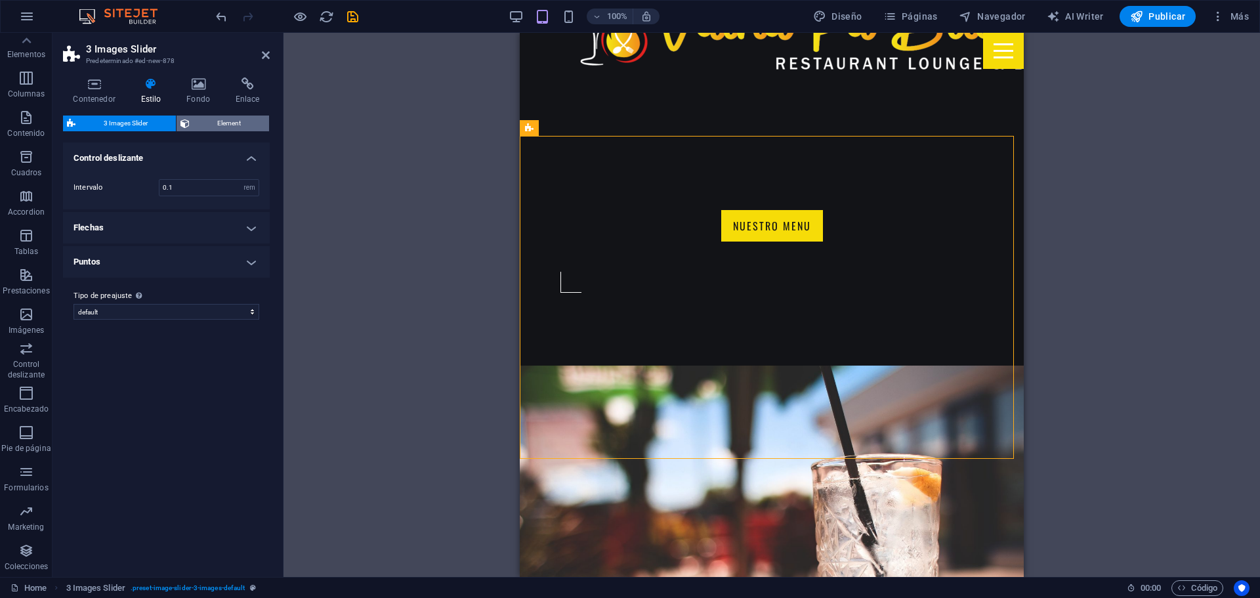
click at [213, 125] on span "Element" at bounding box center [230, 124] width 72 height 16
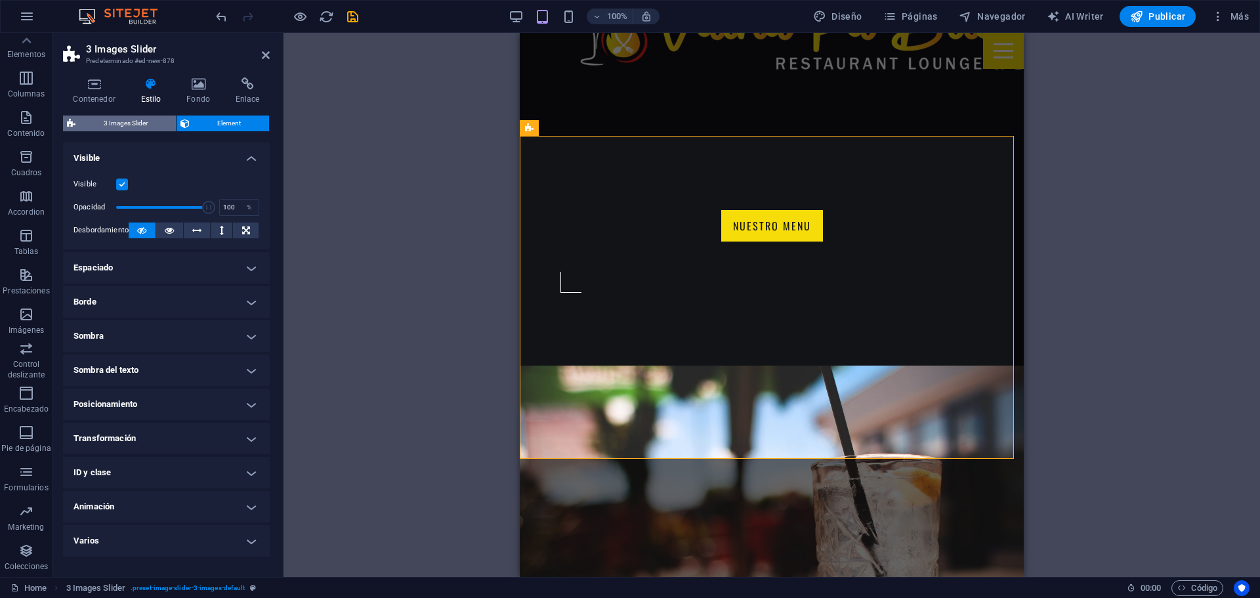
click at [137, 123] on span "3 Images Slider" at bounding box center [125, 124] width 93 height 16
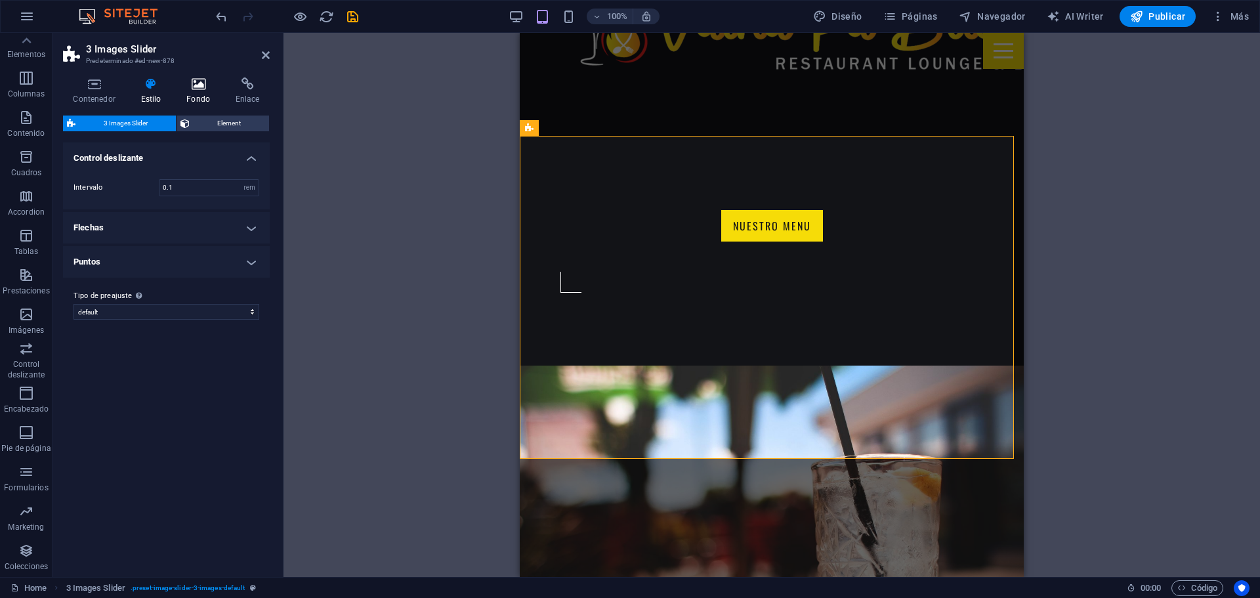
click at [190, 97] on h4 "Fondo" at bounding box center [201, 91] width 49 height 28
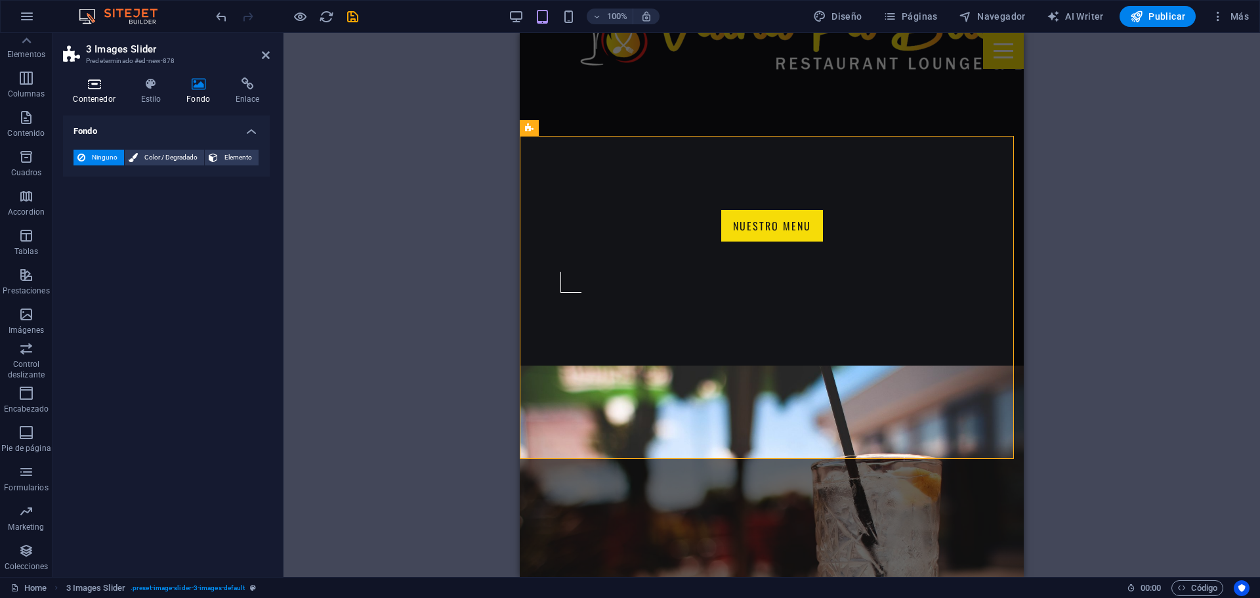
click at [95, 93] on h4 "Contenedor" at bounding box center [97, 91] width 68 height 28
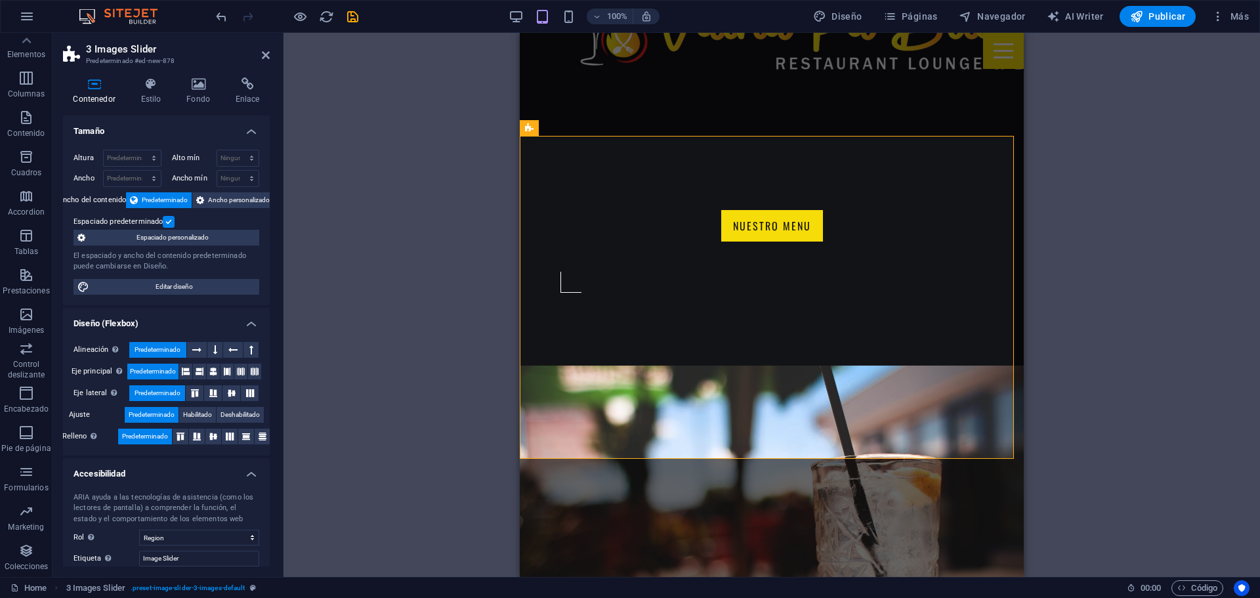
scroll to position [74, 0]
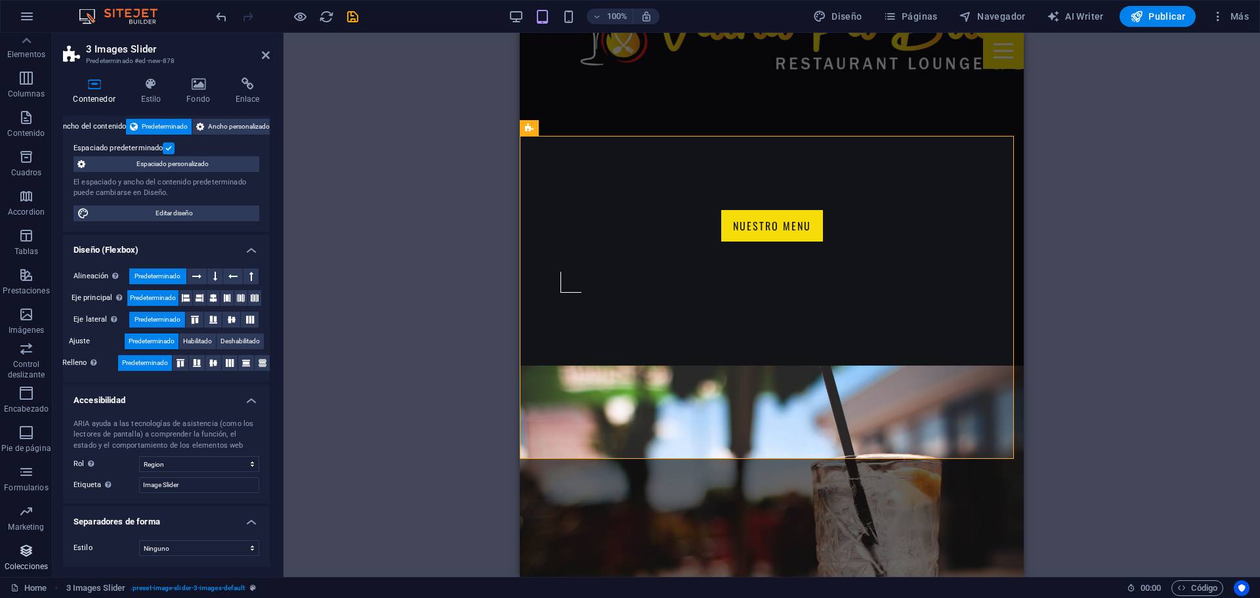
click at [28, 557] on icon "button" at bounding box center [26, 551] width 16 height 16
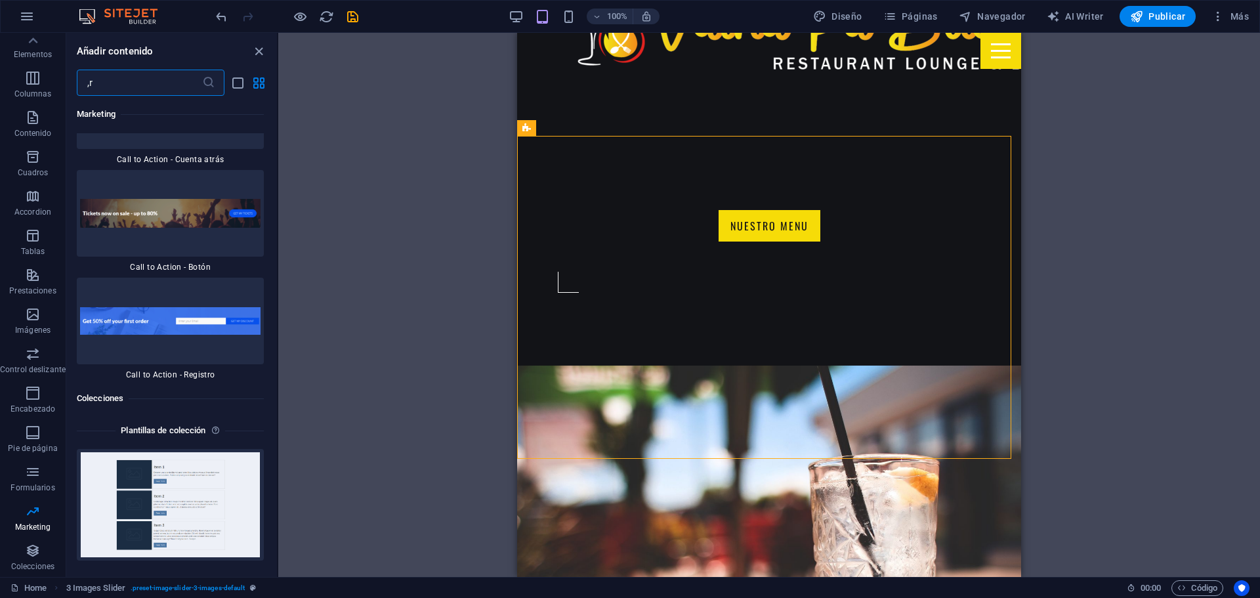
scroll to position [0, 0]
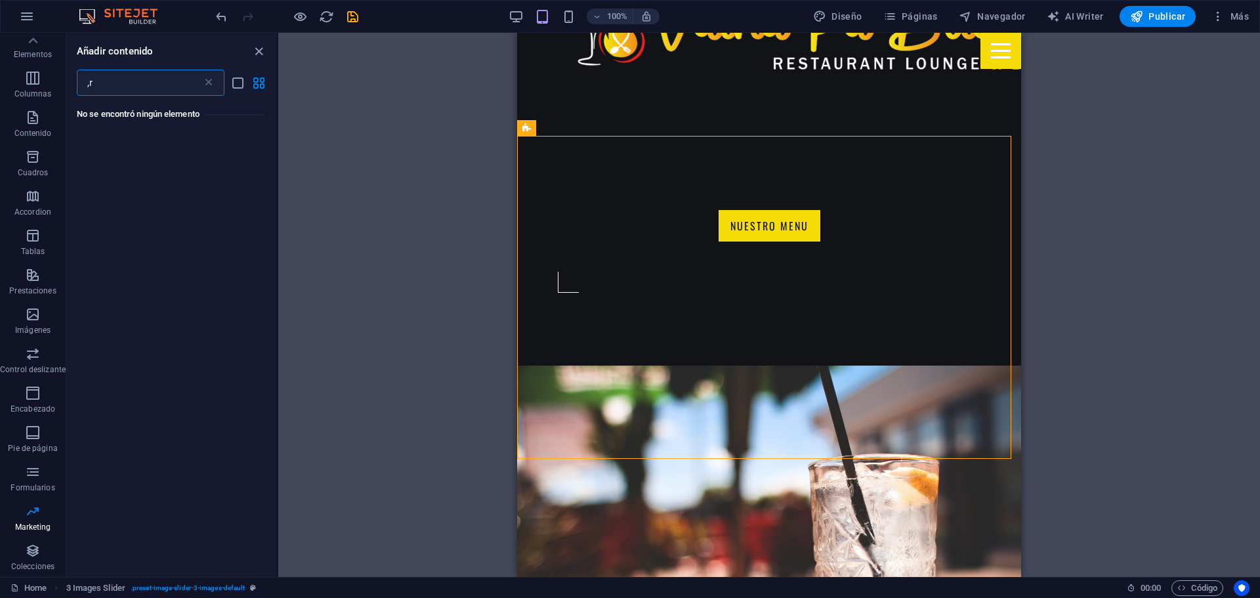
type input ","
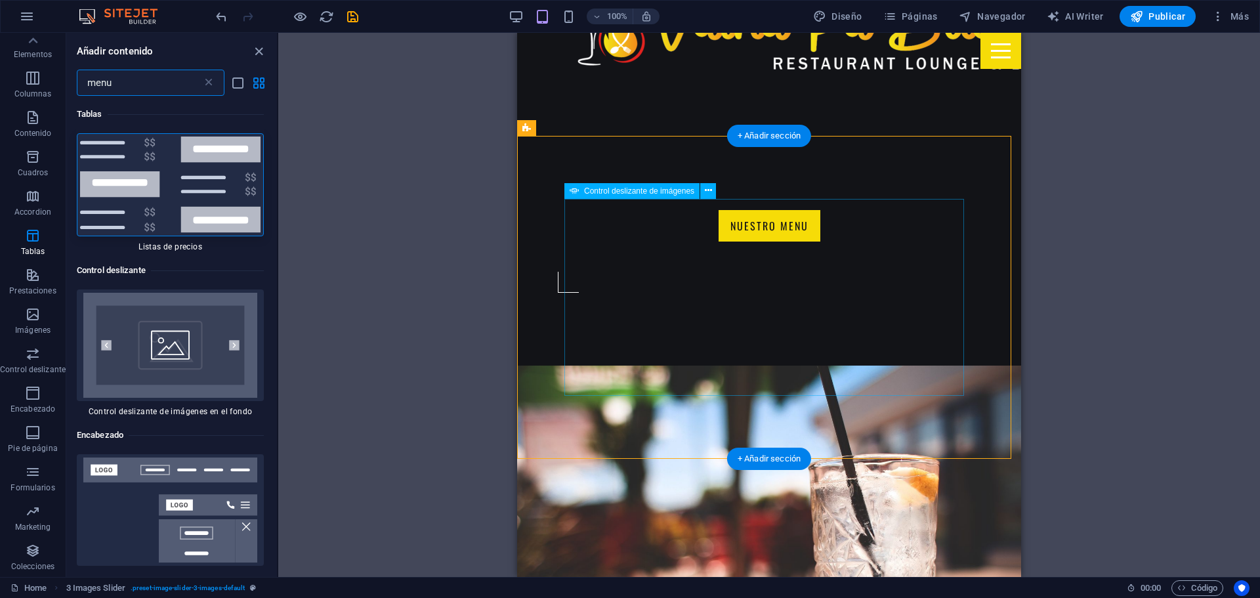
type input "menu"
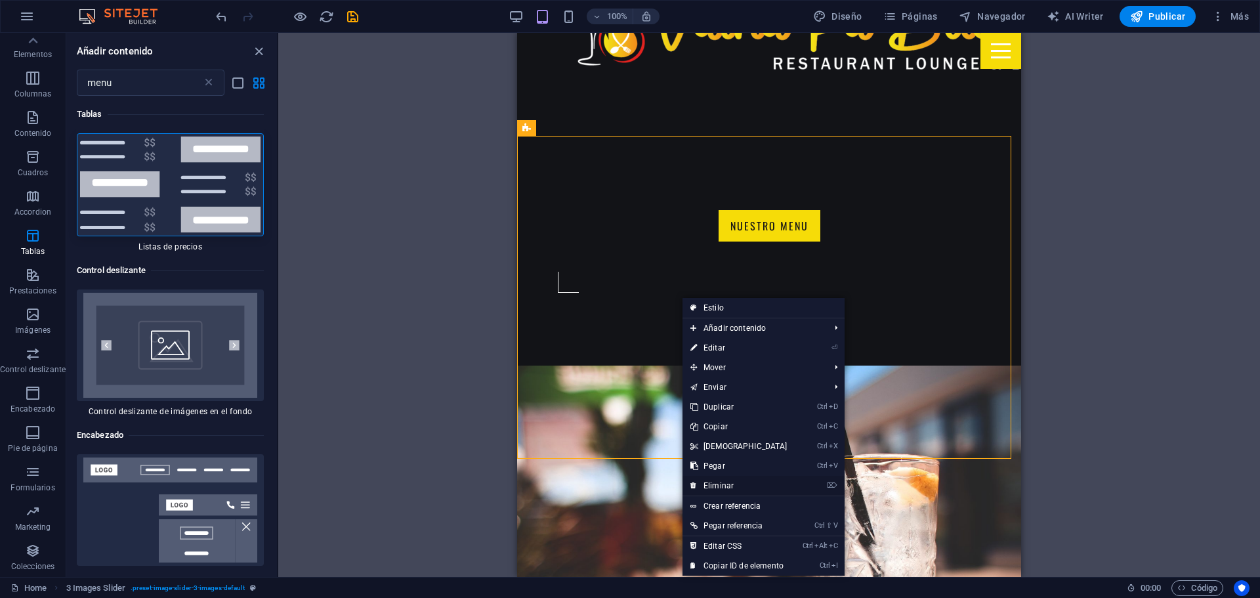
click at [715, 482] on link "⌦ Eliminar" at bounding box center [739, 486] width 113 height 20
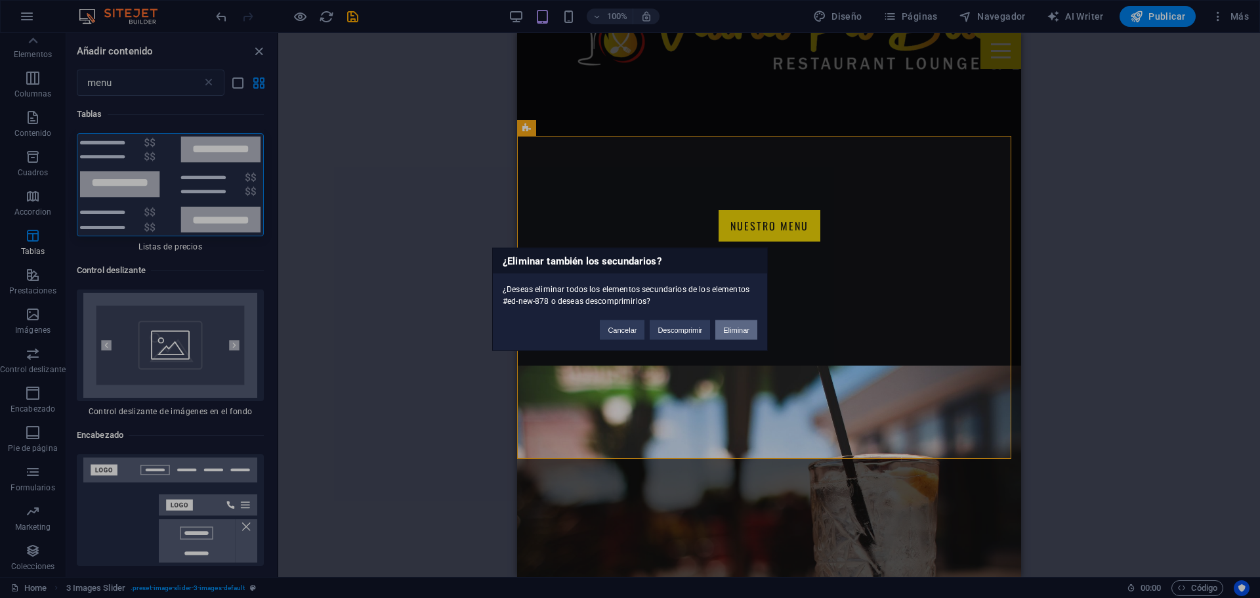
drag, startPoint x: 728, startPoint y: 331, endPoint x: 206, endPoint y: 299, distance: 522.8
click at [728, 331] on button "Eliminar" at bounding box center [736, 330] width 42 height 20
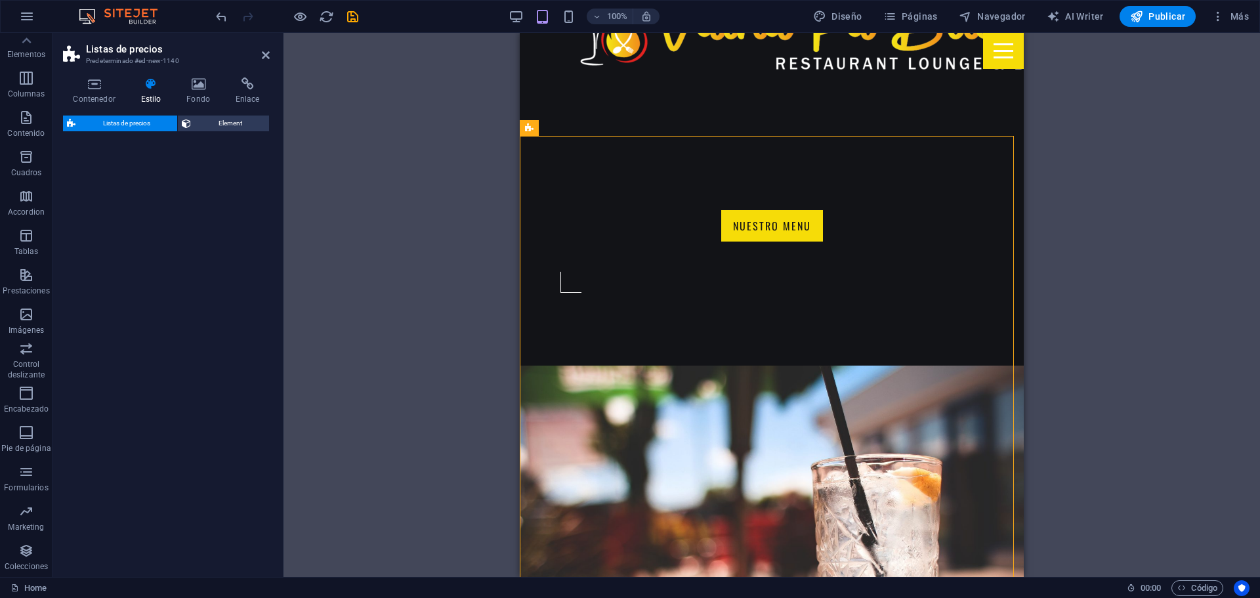
select select "rem"
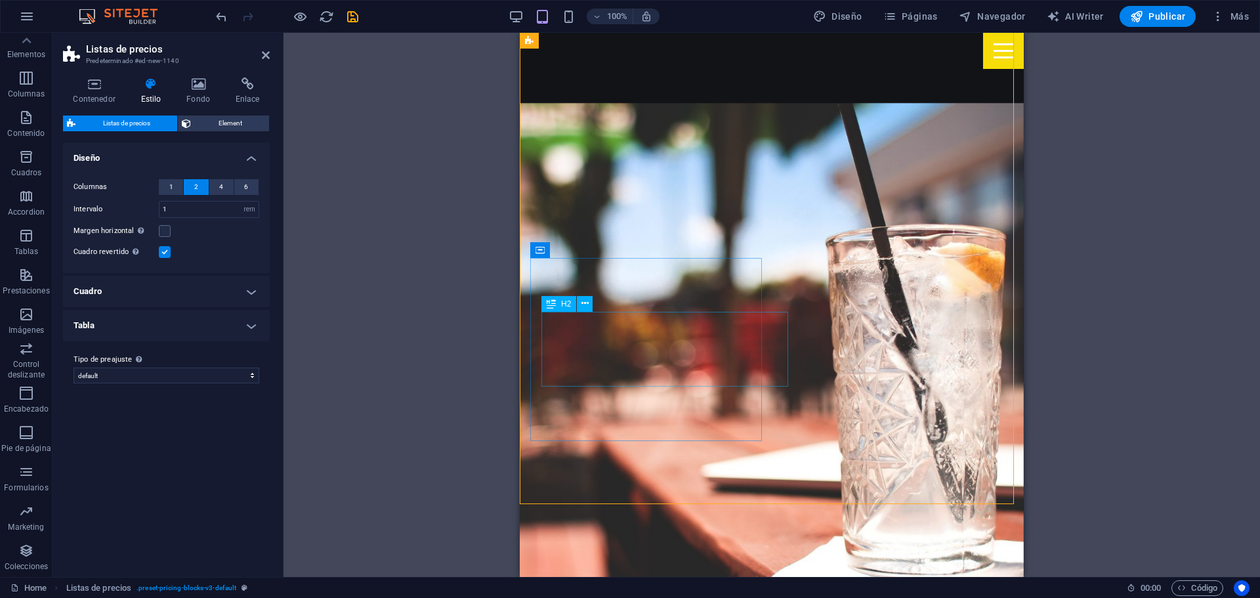
scroll to position [1063, 0]
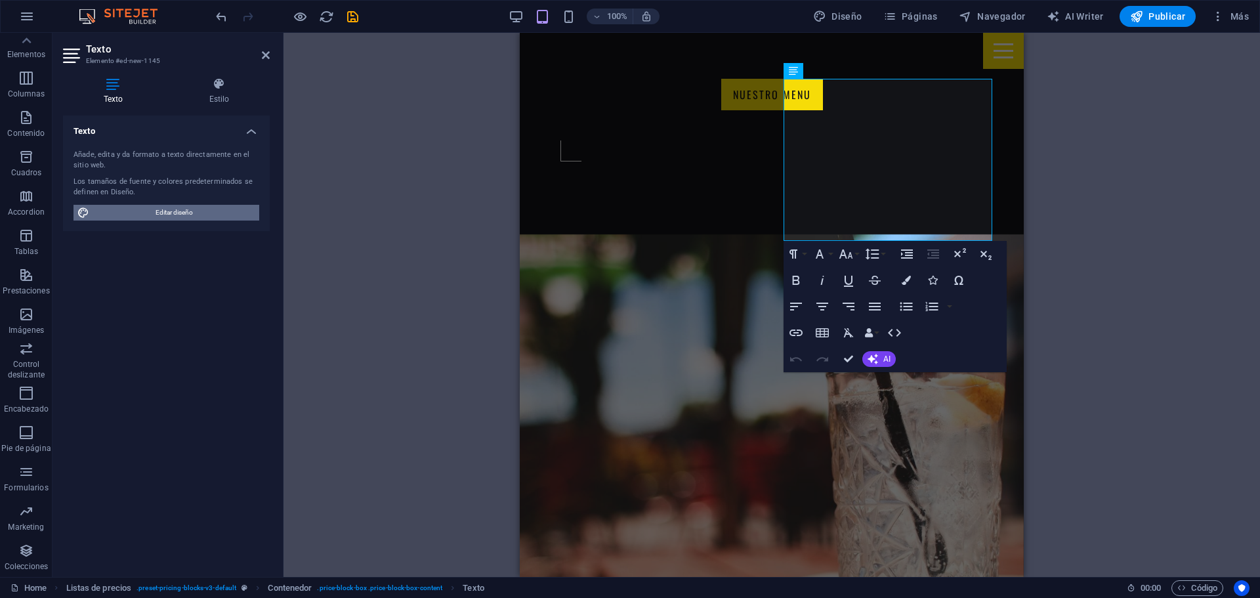
click at [176, 205] on span "Editar diseño" at bounding box center [174, 213] width 162 height 16
select select "px"
select select "400"
select select "px"
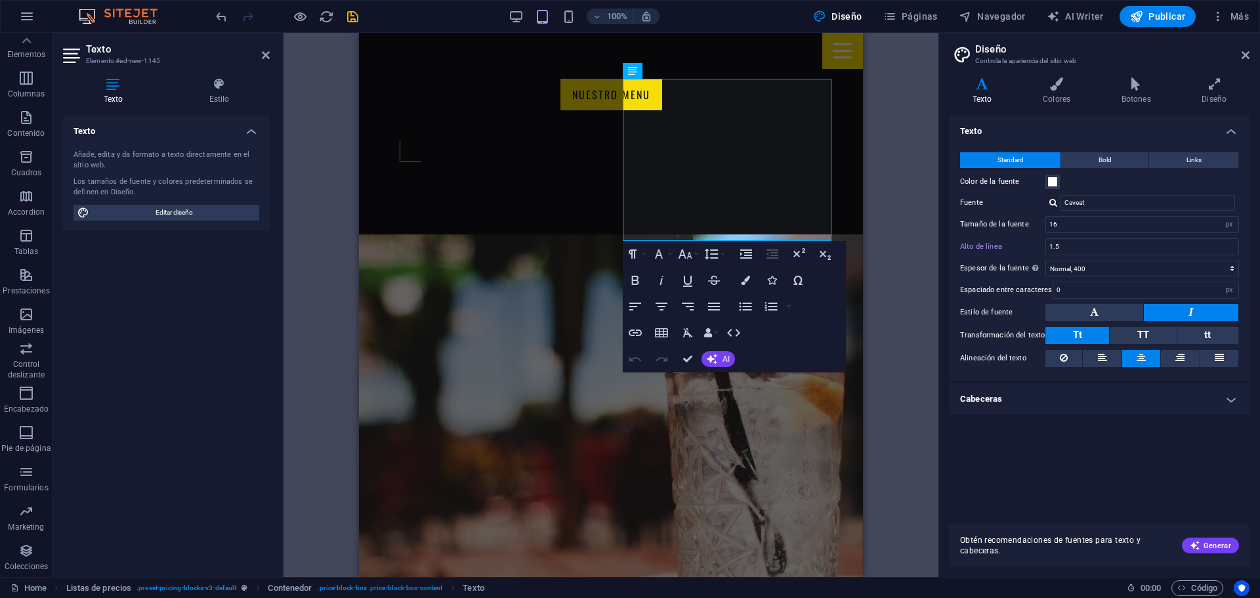
click at [312, 228] on div "Arrastra aquí para reemplazar el contenido existente. Si quieres crear un eleme…" at bounding box center [611, 305] width 655 height 544
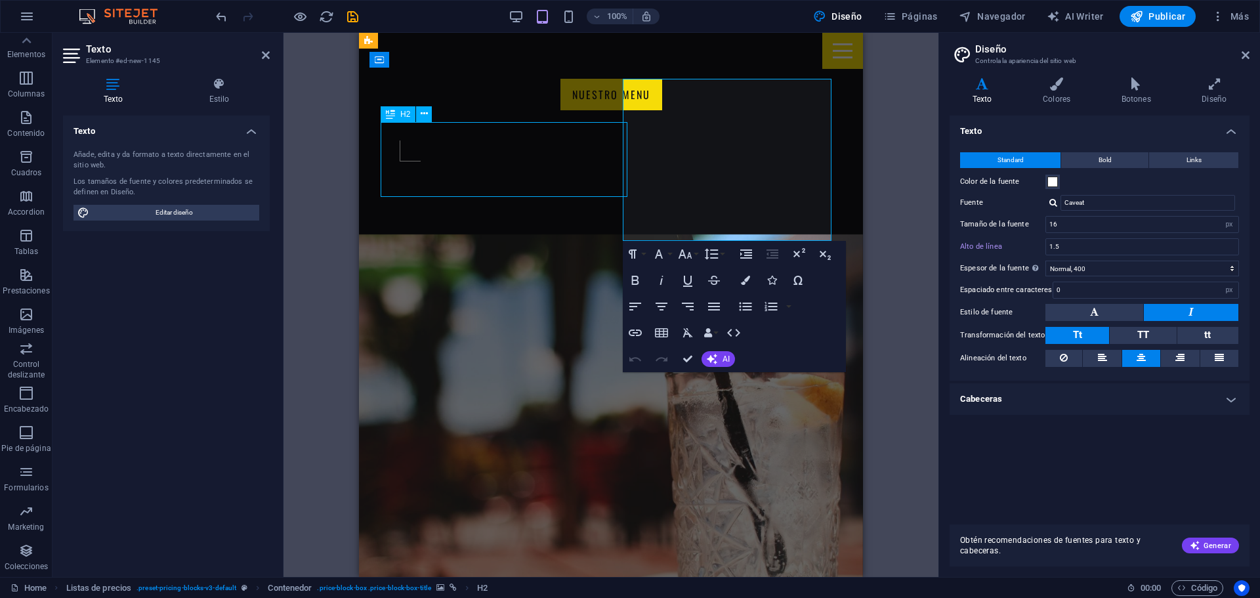
select select "rem"
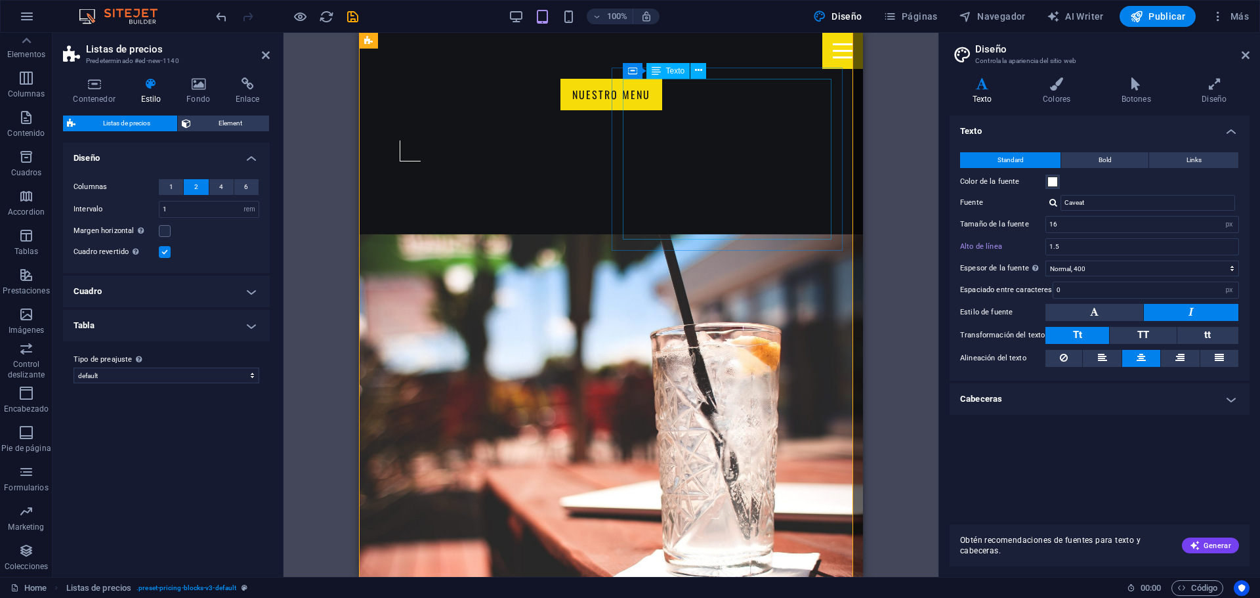
scroll to position [866, 0]
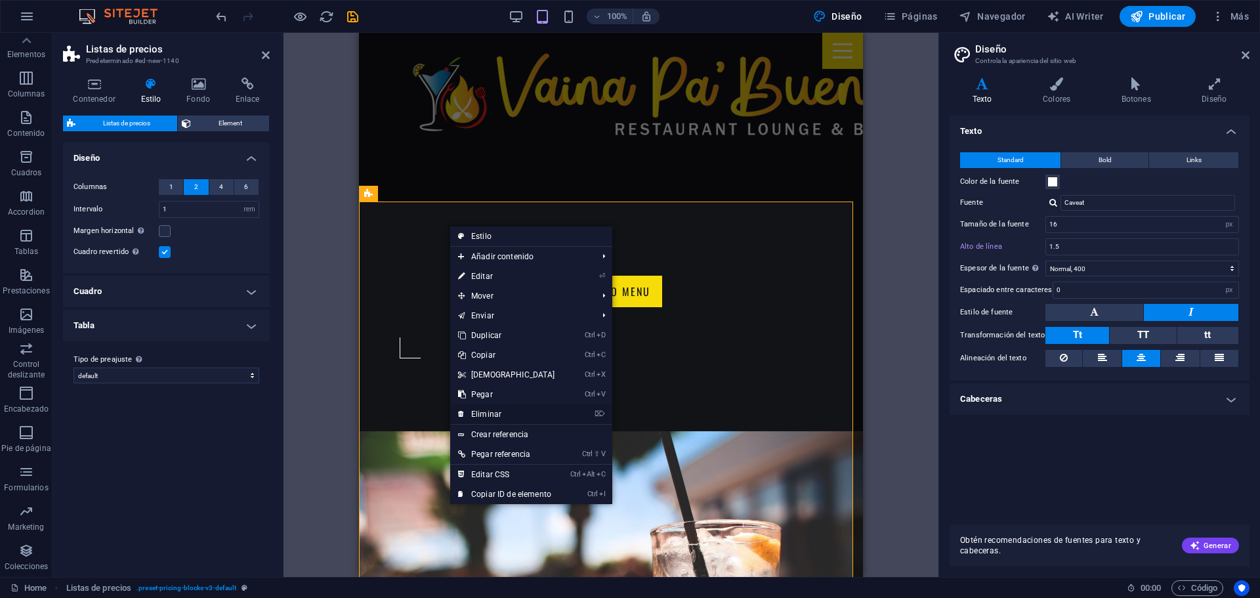
click at [496, 411] on link "⌦ Eliminar" at bounding box center [506, 414] width 113 height 20
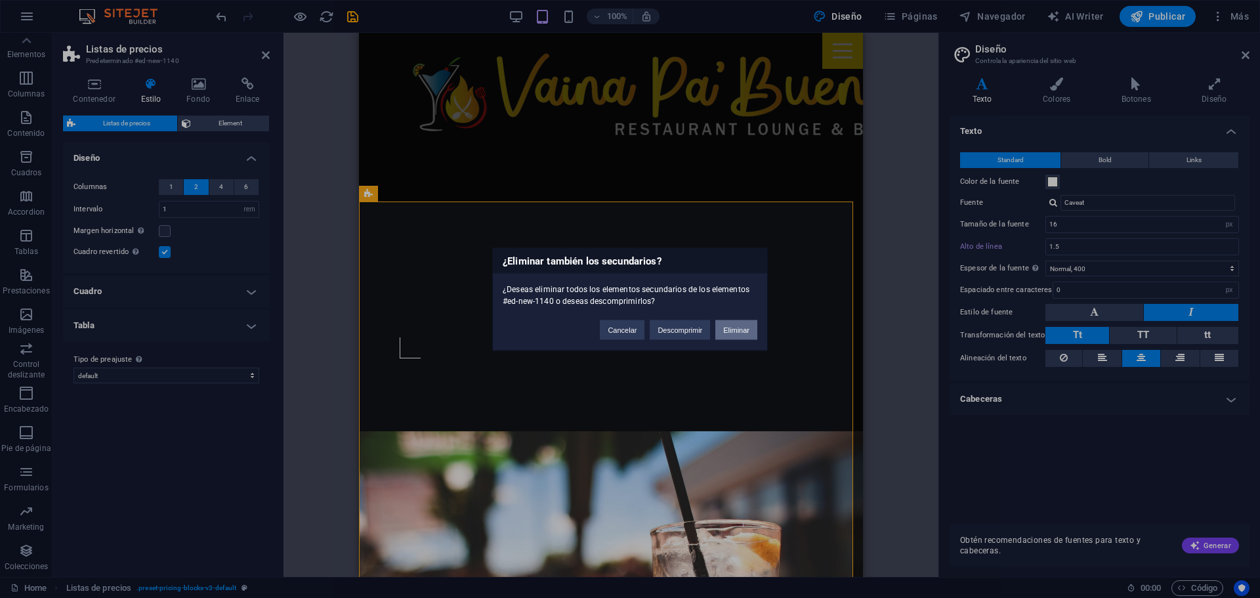
drag, startPoint x: 737, startPoint y: 327, endPoint x: 492, endPoint y: 295, distance: 247.0
click at [737, 327] on button "Eliminar" at bounding box center [736, 330] width 42 height 20
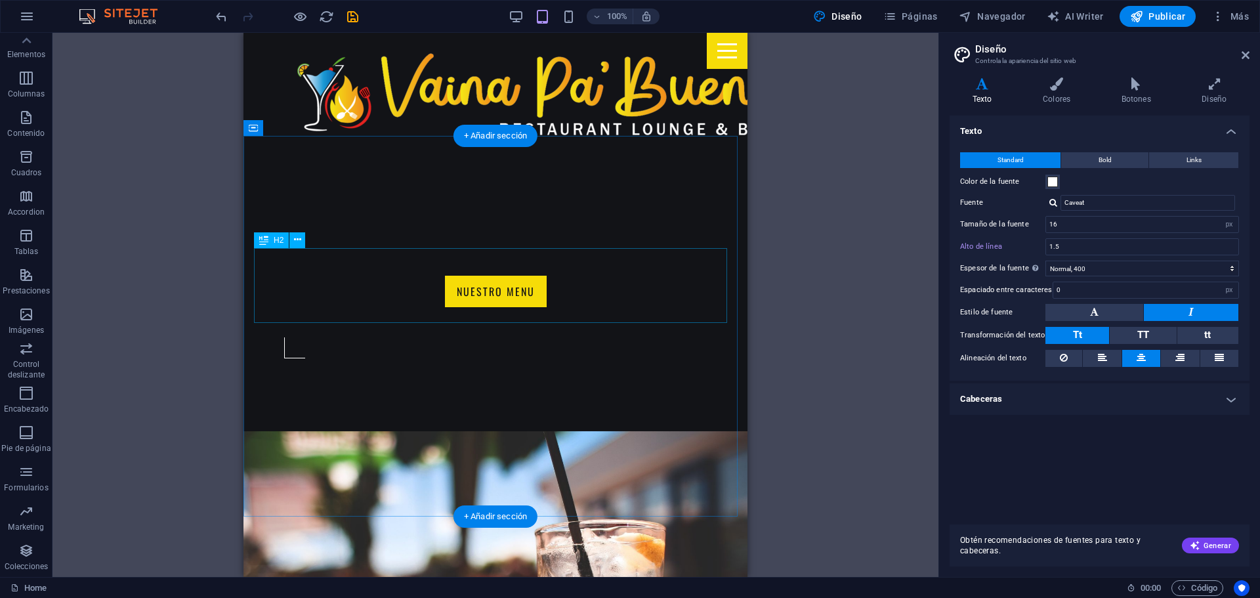
scroll to position [931, 0]
